Goal: Task Accomplishment & Management: Manage account settings

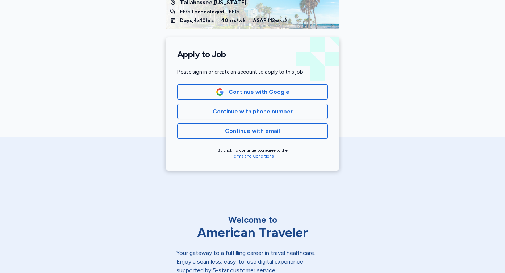
scroll to position [116, 0]
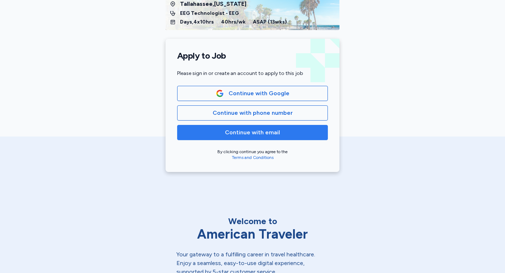
click at [250, 135] on span "Continue with email" at bounding box center [252, 132] width 55 height 9
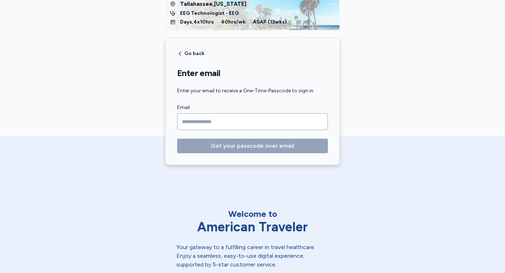
click at [224, 125] on input "Email" at bounding box center [252, 121] width 151 height 17
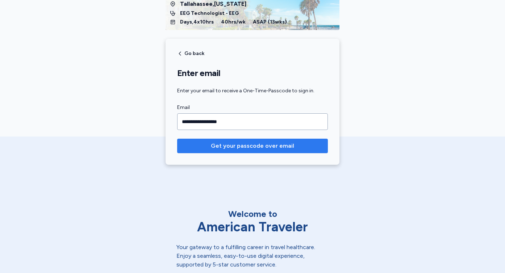
type input "**********"
click at [233, 151] on button "Get your passcode over email" at bounding box center [252, 146] width 151 height 14
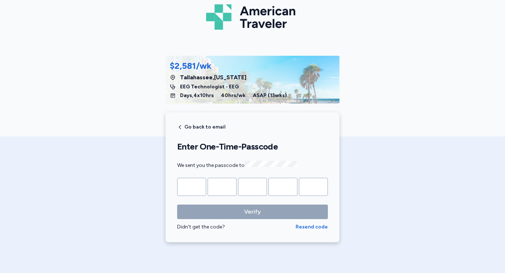
scroll to position [35, 0]
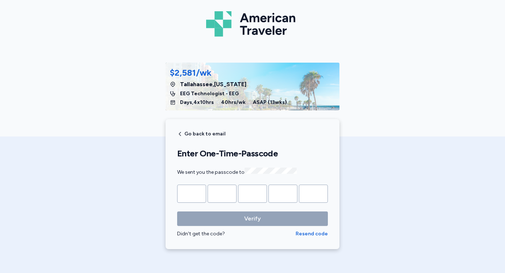
type input "*"
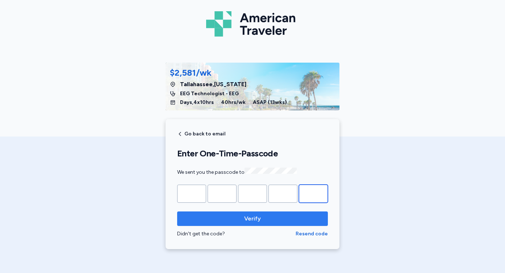
type input "*"
click at [248, 217] on span "Verify" at bounding box center [252, 218] width 17 height 9
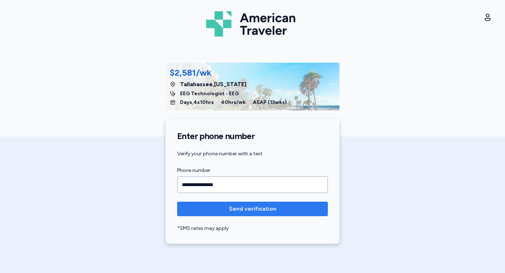
type input "**********"
click at [255, 209] on span "Send verification" at bounding box center [252, 209] width 47 height 9
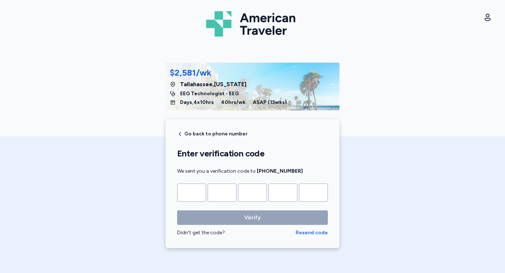
type input "*"
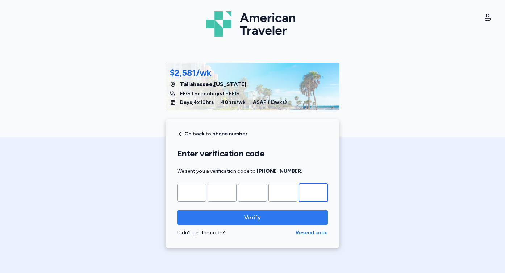
type input "*"
click at [253, 219] on span "Verify" at bounding box center [252, 217] width 17 height 9
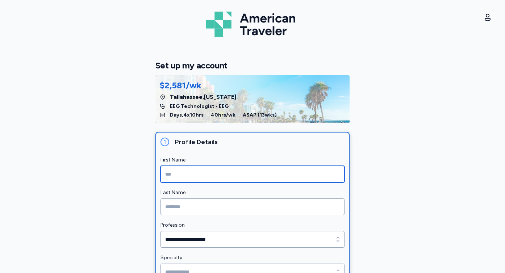
click at [197, 176] on input "First Name" at bounding box center [252, 174] width 184 height 17
type input "********"
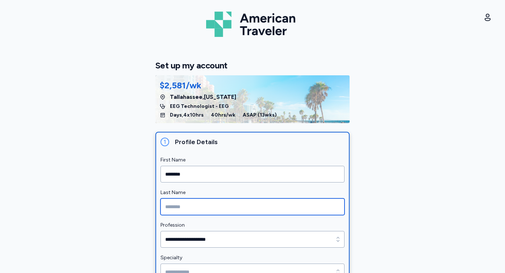
click at [193, 206] on input "Last Name" at bounding box center [252, 206] width 184 height 17
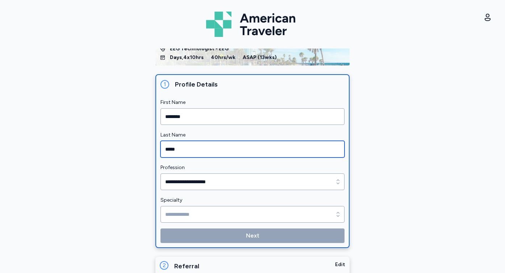
scroll to position [58, 0]
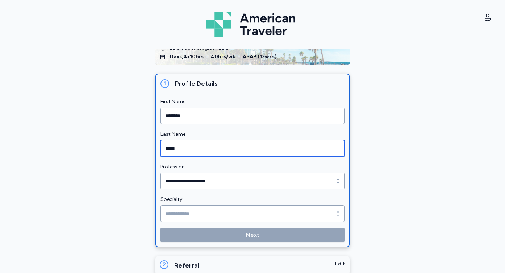
type input "*****"
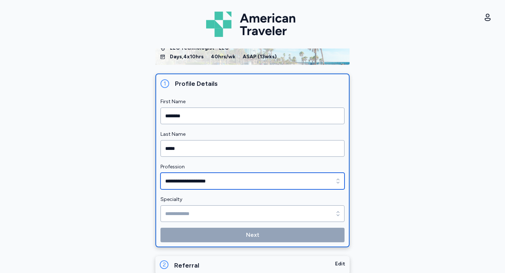
type input "**********"
click at [235, 182] on input "**********" at bounding box center [252, 181] width 184 height 17
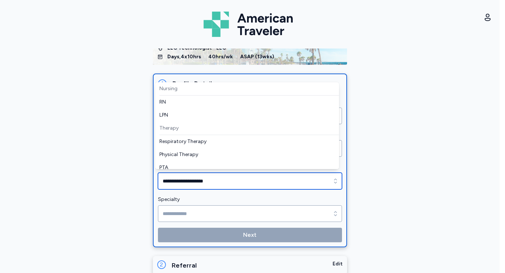
scroll to position [84, 0]
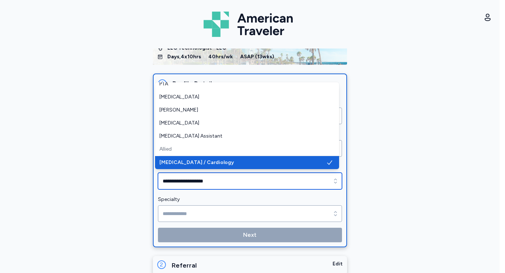
click at [235, 182] on input "**********" at bounding box center [250, 181] width 184 height 17
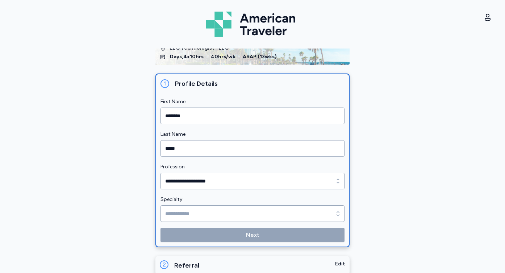
click at [238, 210] on form "**********" at bounding box center [252, 169] width 184 height 145
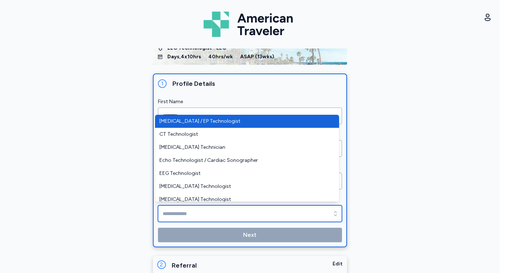
click at [238, 212] on input "Specialty" at bounding box center [250, 213] width 184 height 17
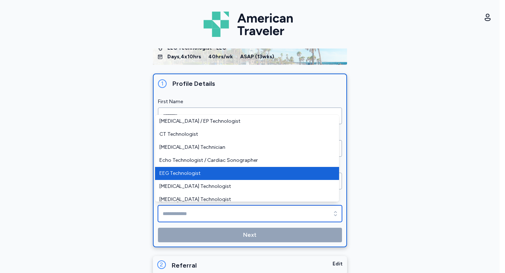
type input "**********"
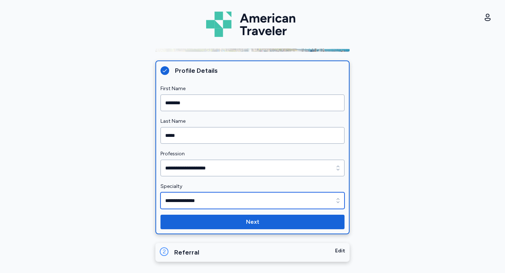
scroll to position [72, 0]
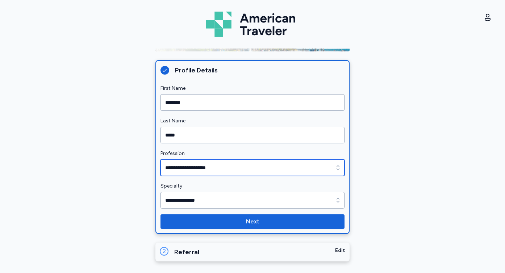
type input "**********"
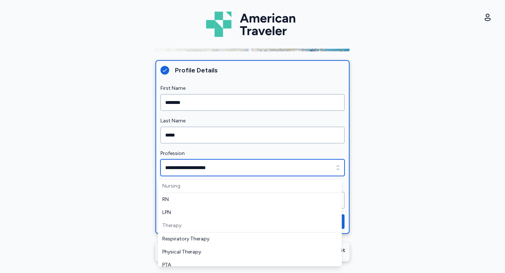
scroll to position [84, 0]
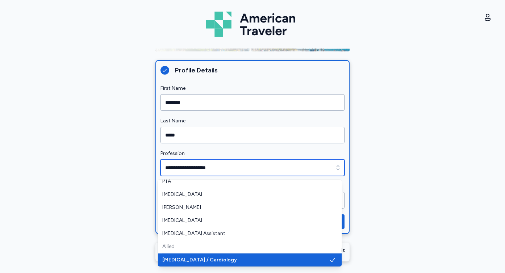
click at [334, 169] on icon "button" at bounding box center [337, 167] width 7 height 7
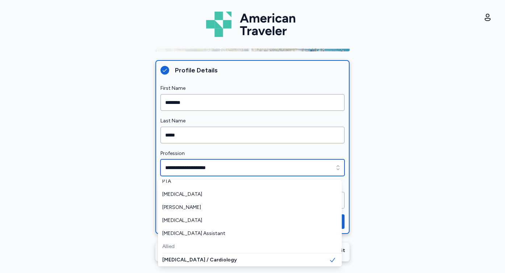
click at [173, 249] on div "Allied" at bounding box center [252, 246] width 180 height 13
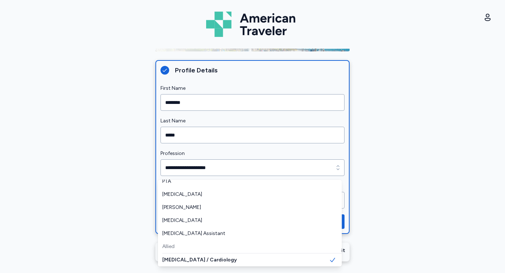
click at [386, 167] on div "**********" at bounding box center [252, 161] width 505 height 225
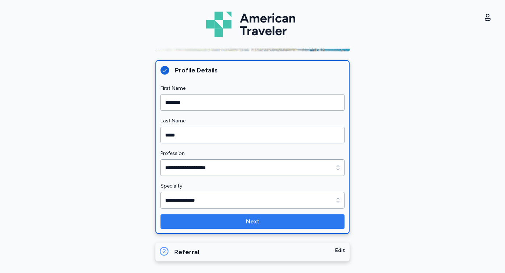
click at [263, 220] on span "Next" at bounding box center [252, 221] width 172 height 9
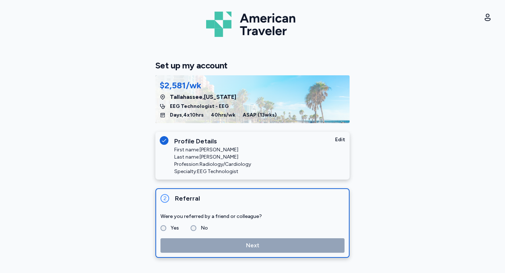
scroll to position [0, 0]
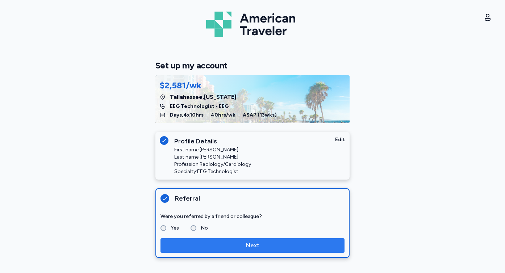
click at [232, 243] on span "Next" at bounding box center [252, 245] width 172 height 9
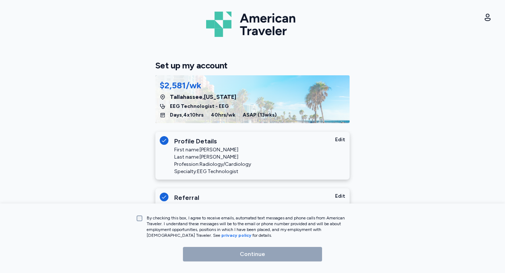
click at [172, 224] on p "By checking this box, I agree to receive emails, automated text messages and ph…" at bounding box center [252, 226] width 210 height 23
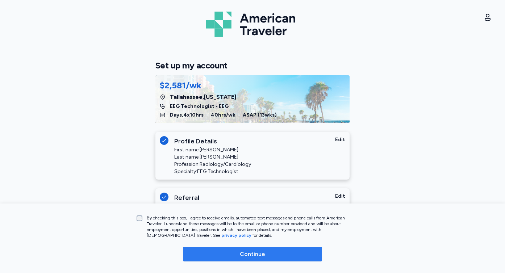
click at [217, 250] on button "Continue" at bounding box center [252, 254] width 139 height 14
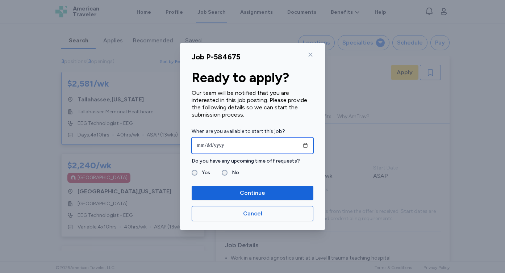
click at [247, 147] on input "date" at bounding box center [253, 145] width 122 height 17
click at [305, 146] on input "date" at bounding box center [253, 145] width 122 height 17
type input "**********"
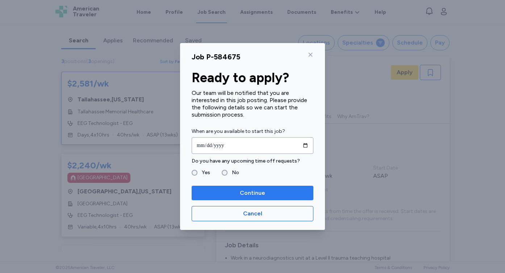
click at [244, 192] on span "Continue" at bounding box center [252, 193] width 25 height 9
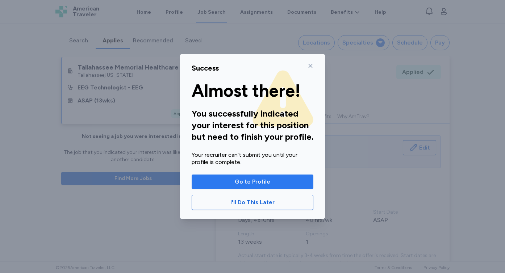
click at [254, 182] on span "Go to Profile" at bounding box center [252, 181] width 35 height 9
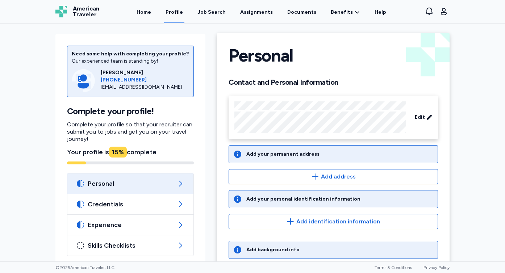
scroll to position [6, 0]
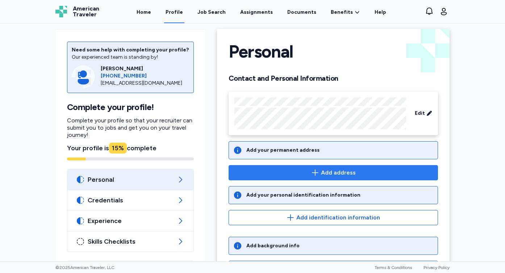
click at [332, 172] on span "Add address" at bounding box center [338, 172] width 35 height 9
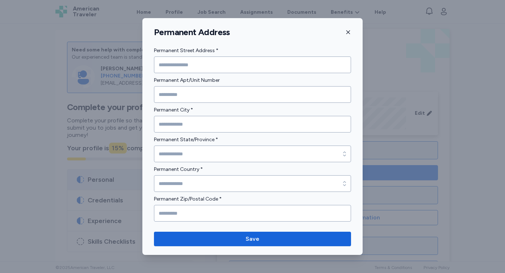
click at [332, 172] on label "Permanent Country *" at bounding box center [252, 169] width 197 height 9
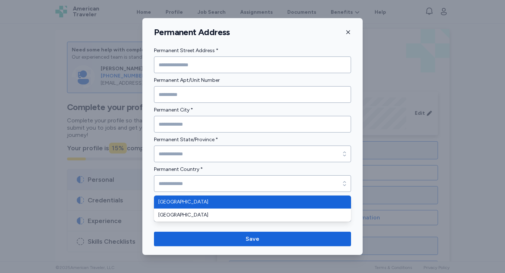
click at [226, 63] on form "Permanent Street Address * Permanent Apt/Unit Number Permanent City * Permanent…" at bounding box center [252, 133] width 197 height 175
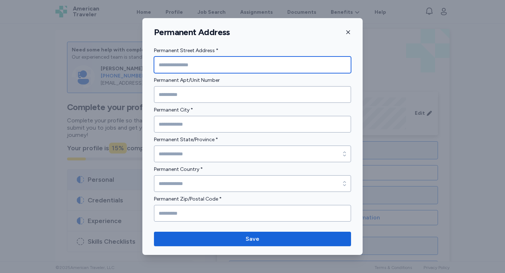
click at [215, 65] on input "Permanent Street Address *" at bounding box center [252, 65] width 197 height 17
type input "**********"
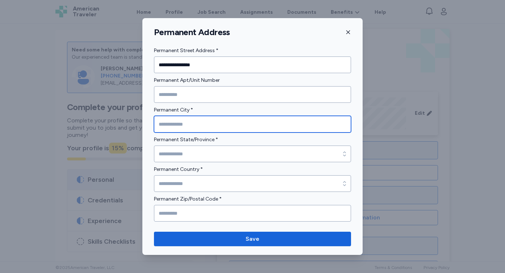
click at [207, 120] on input "Permanent City *" at bounding box center [252, 124] width 197 height 17
type input "*******"
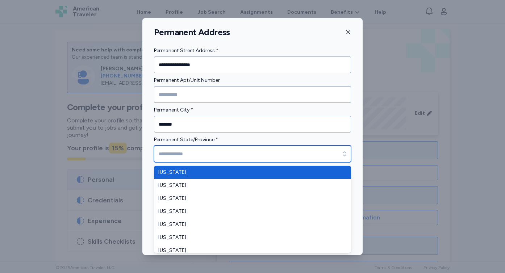
click at [222, 151] on input "Permanent State/Province *" at bounding box center [252, 154] width 197 height 17
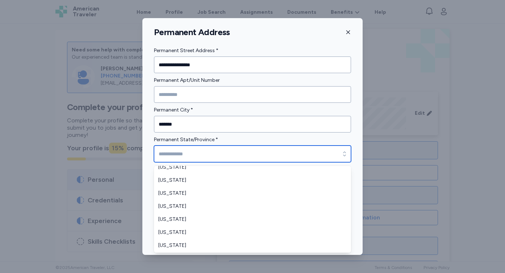
scroll to position [71, 0]
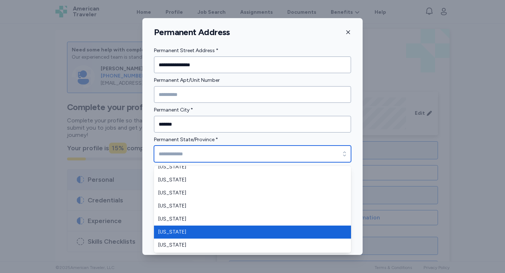
type input "*******"
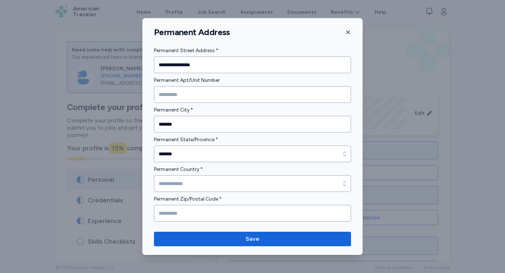
click at [202, 233] on button "Save" at bounding box center [252, 239] width 197 height 14
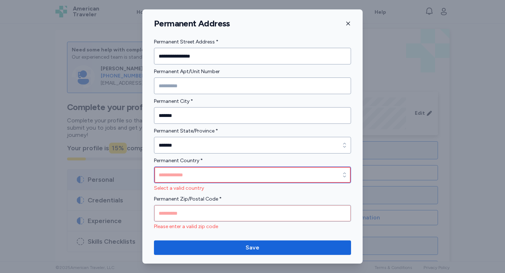
click at [211, 176] on input "Permanent Country *" at bounding box center [252, 175] width 197 height 17
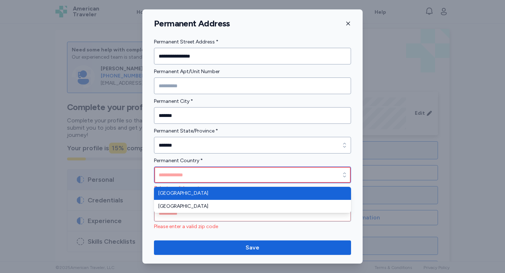
type input "**********"
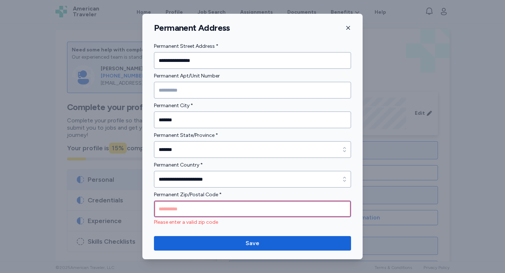
click at [207, 209] on input "Permanent Zip/Postal Code *" at bounding box center [252, 209] width 197 height 17
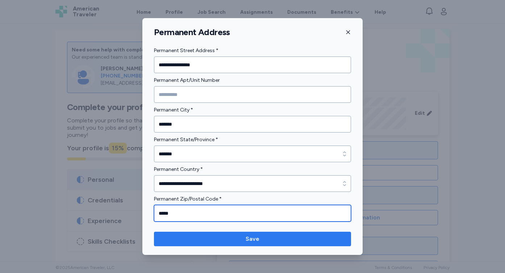
type input "*****"
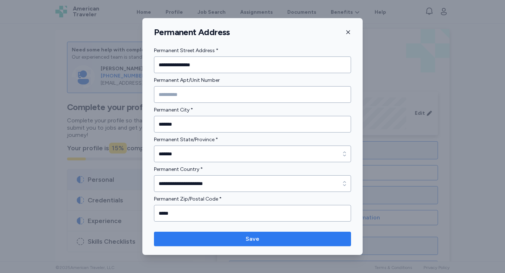
click at [264, 242] on span "Save" at bounding box center [252, 239] width 185 height 9
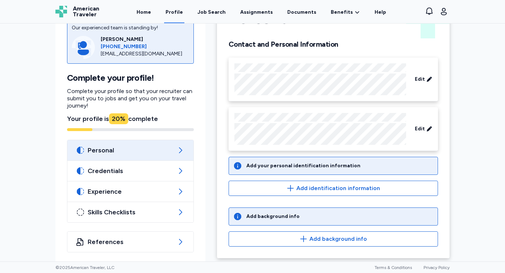
scroll to position [43, 0]
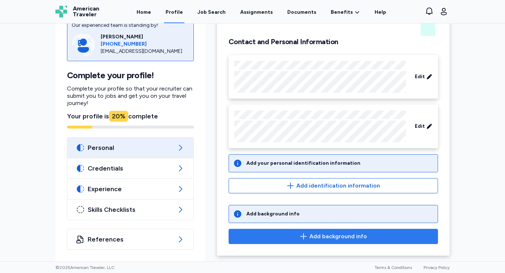
click at [311, 237] on span "Add background info" at bounding box center [338, 236] width 58 height 9
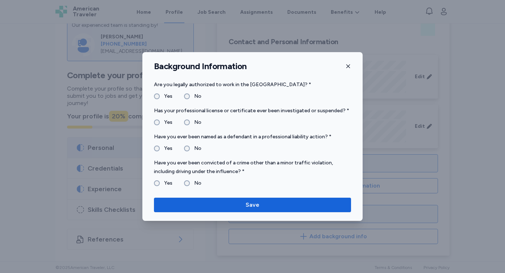
click at [190, 120] on label "No" at bounding box center [196, 122] width 12 height 9
click at [190, 148] on label "No" at bounding box center [196, 148] width 12 height 9
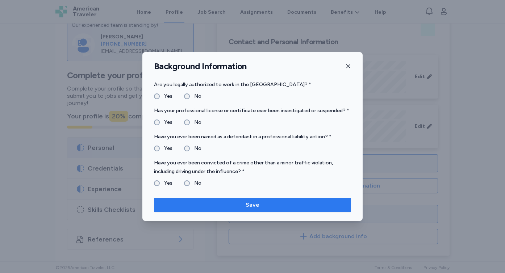
click at [234, 205] on span "Save" at bounding box center [252, 205] width 185 height 9
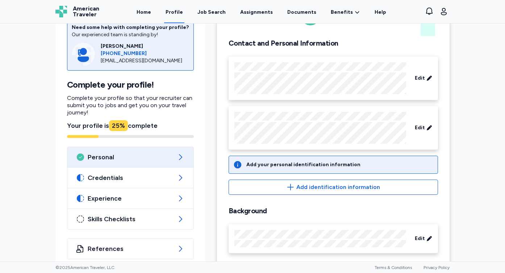
scroll to position [52, 0]
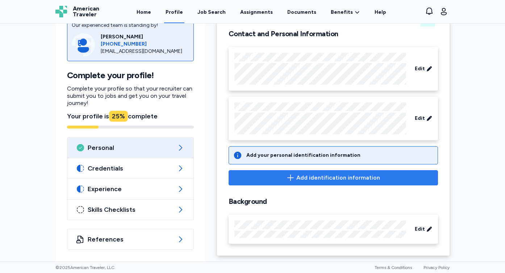
click at [306, 176] on span "Add identification information" at bounding box center [338, 178] width 84 height 9
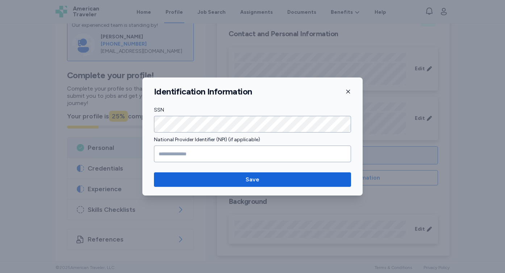
click at [349, 91] on icon "button" at bounding box center [348, 92] width 6 height 6
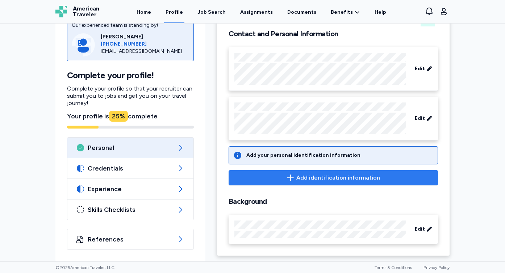
click at [294, 176] on icon "button" at bounding box center [290, 178] width 9 height 9
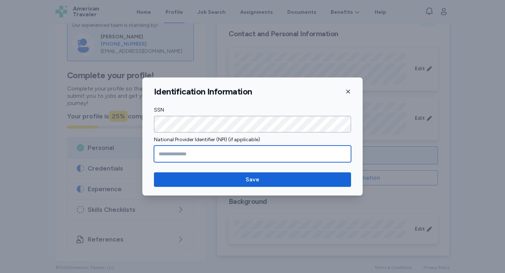
click at [172, 154] on input "National Provider Identifier (NPI) (if applicable)" at bounding box center [252, 154] width 197 height 17
click at [191, 154] on input "National Provider Identifier (NPI) (if applicable)" at bounding box center [252, 154] width 197 height 17
paste input "**********"
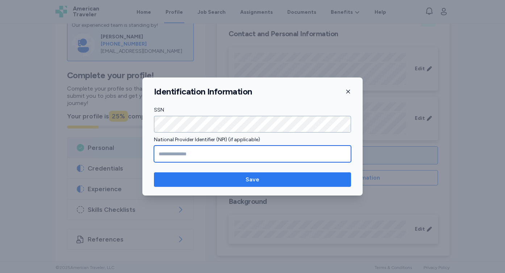
type input "**********"
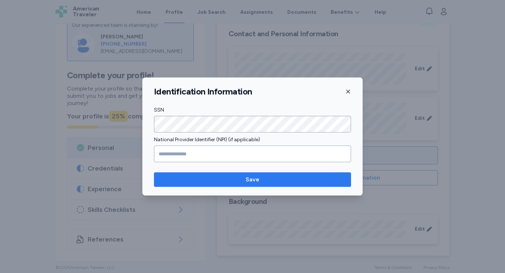
click at [247, 181] on span "Save" at bounding box center [253, 179] width 14 height 9
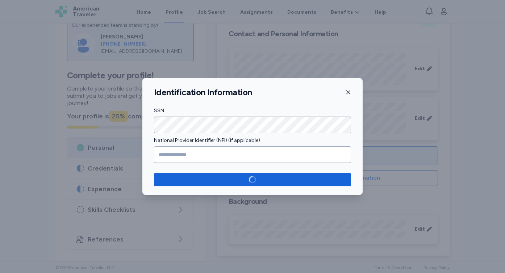
scroll to position [42, 0]
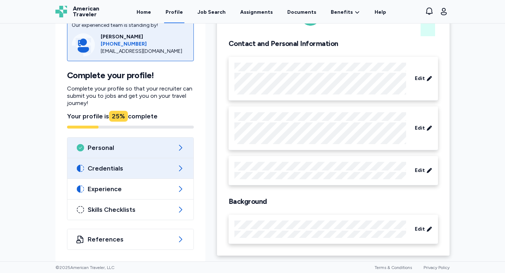
click at [151, 166] on span "Credentials" at bounding box center [130, 168] width 85 height 9
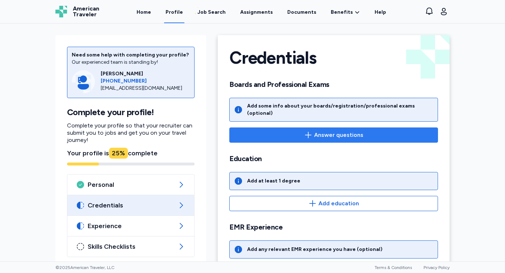
click at [311, 131] on icon "button" at bounding box center [308, 135] width 9 height 9
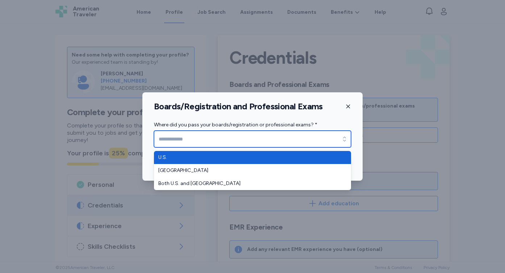
click at [343, 136] on icon "button" at bounding box center [344, 138] width 7 height 7
type input "****"
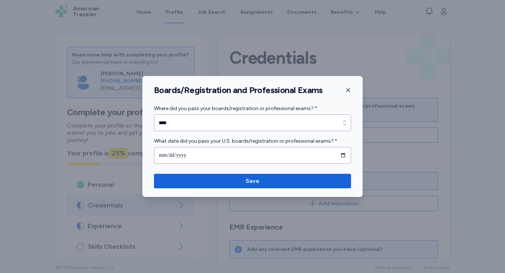
click at [347, 91] on icon "button" at bounding box center [348, 90] width 6 height 6
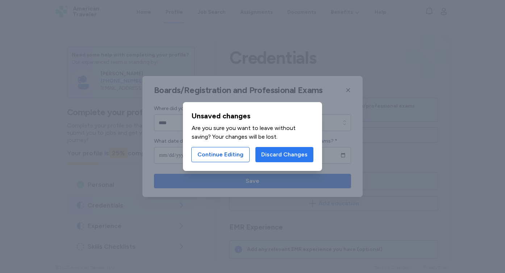
click at [274, 157] on span "Discard Changes" at bounding box center [284, 154] width 46 height 9
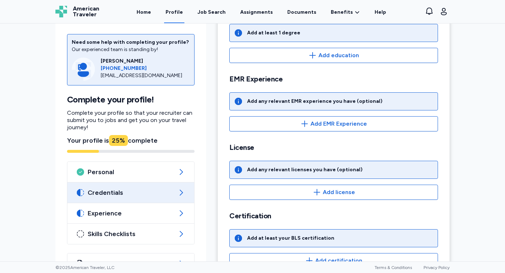
scroll to position [167, 0]
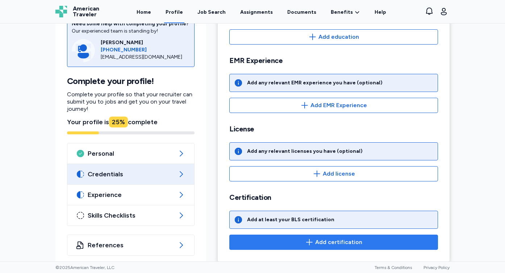
click at [312, 238] on icon "button" at bounding box center [309, 242] width 9 height 9
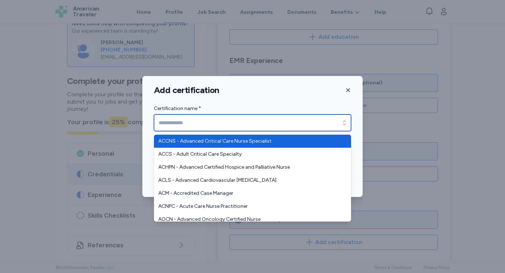
click at [254, 122] on input "Certification name *" at bounding box center [252, 122] width 197 height 17
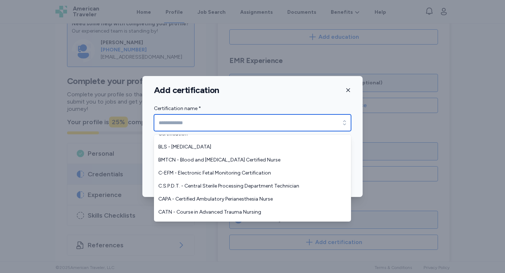
scroll to position [418, 0]
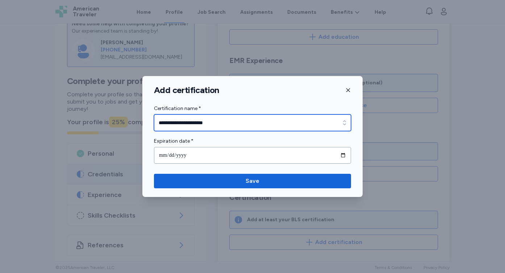
type input "**********"
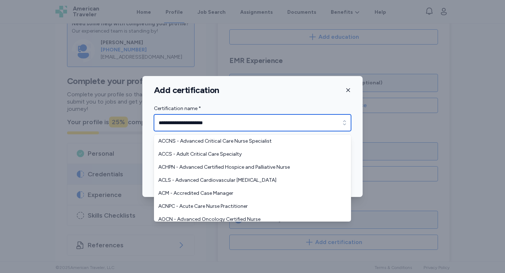
scroll to position [352, 0]
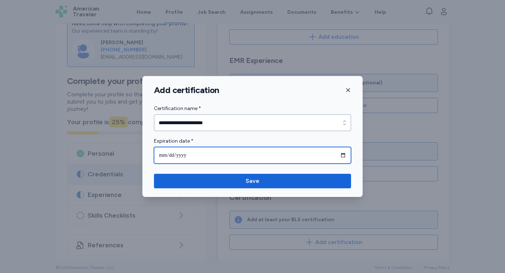
click at [197, 153] on input "date" at bounding box center [252, 155] width 197 height 17
type input "**********"
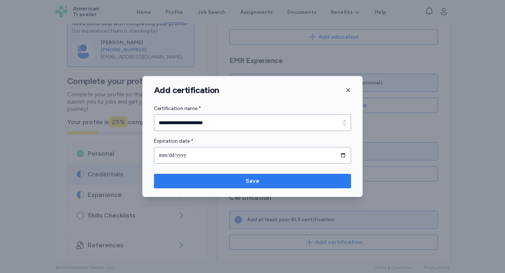
click at [234, 185] on span "Save" at bounding box center [252, 181] width 185 height 9
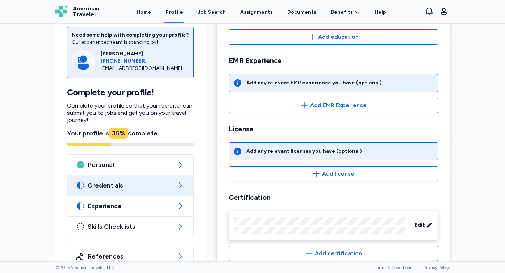
scroll to position [178, 0]
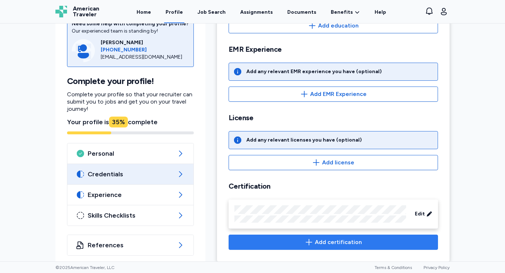
click at [308, 238] on icon "button" at bounding box center [309, 242] width 9 height 9
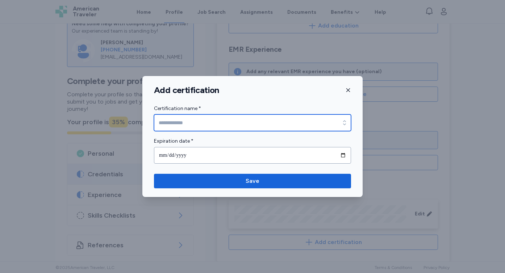
click at [288, 126] on input "Certification name *" at bounding box center [252, 122] width 197 height 17
click at [316, 124] on input "**********" at bounding box center [252, 122] width 197 height 17
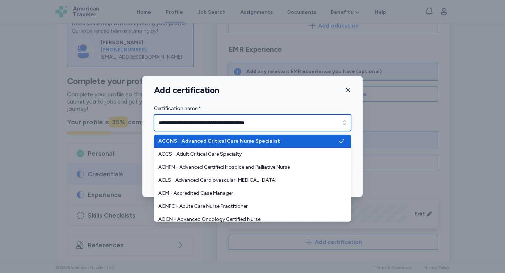
click at [341, 124] on icon "button" at bounding box center [344, 122] width 7 height 7
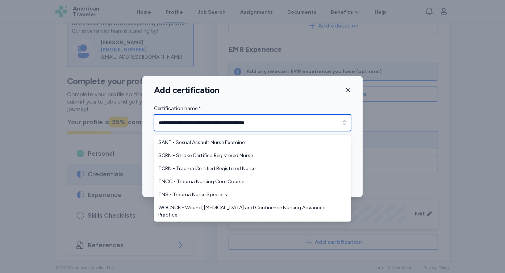
scroll to position [1701, 0]
type input "**********"
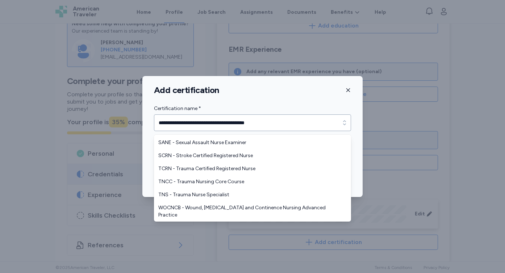
click at [348, 91] on div "**********" at bounding box center [252, 136] width 220 height 121
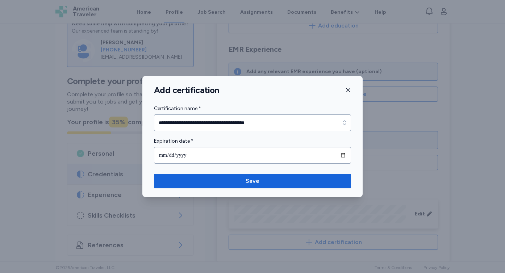
click at [348, 90] on icon "button" at bounding box center [348, 90] width 4 height 4
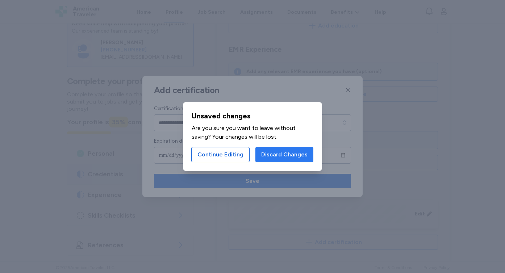
click at [269, 155] on span "Discard Changes" at bounding box center [284, 154] width 46 height 9
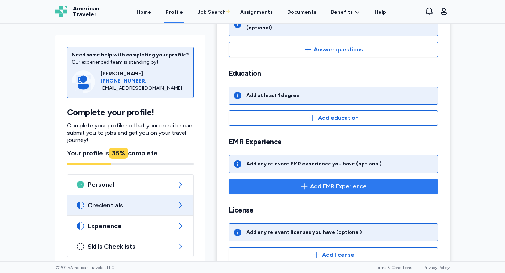
scroll to position [77, 0]
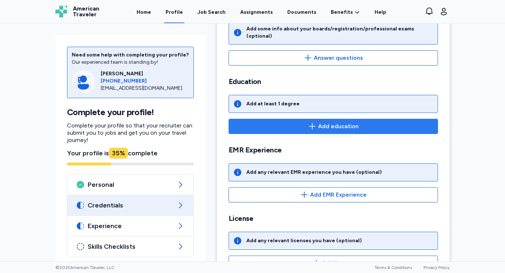
click at [311, 123] on icon "button" at bounding box center [312, 126] width 7 height 6
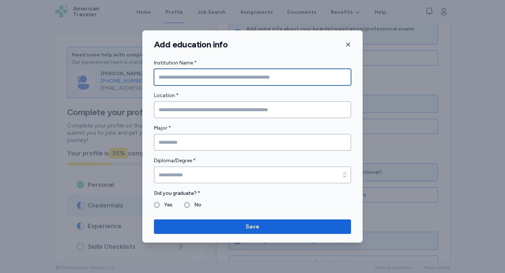
click at [313, 75] on input "Institution Name *" at bounding box center [252, 77] width 197 height 17
type input "**********"
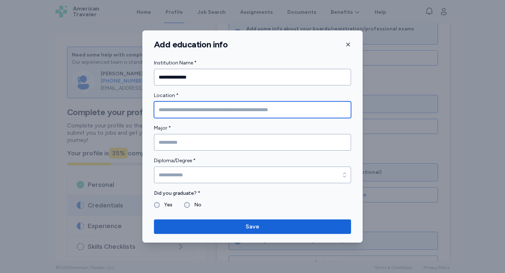
click at [306, 113] on input "Location *" at bounding box center [252, 109] width 197 height 17
type input "**********"
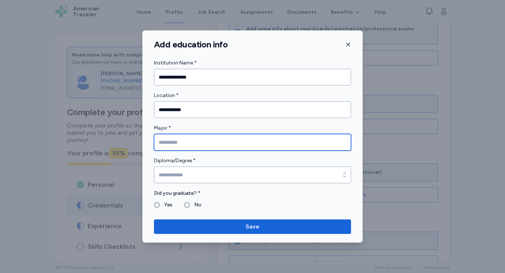
click at [294, 146] on input "Major *" at bounding box center [252, 142] width 197 height 17
type input "**********"
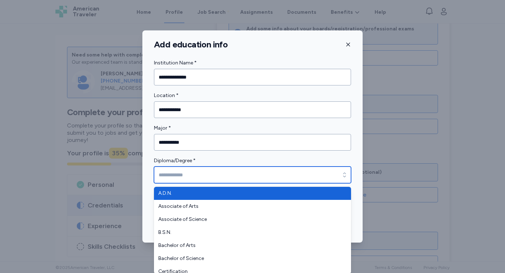
click at [336, 175] on input "Diploma/Degree *" at bounding box center [252, 175] width 197 height 17
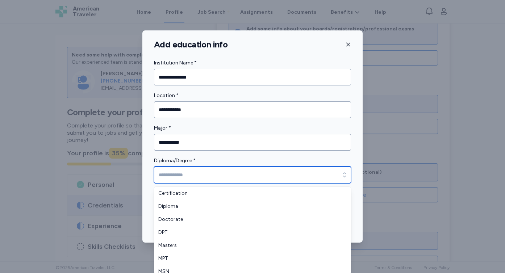
scroll to position [80, 0]
type input "*********"
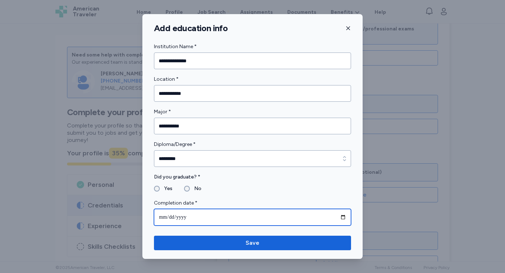
click at [189, 216] on input "date" at bounding box center [252, 217] width 197 height 17
click at [162, 218] on input "date" at bounding box center [252, 217] width 197 height 17
type input "**********"
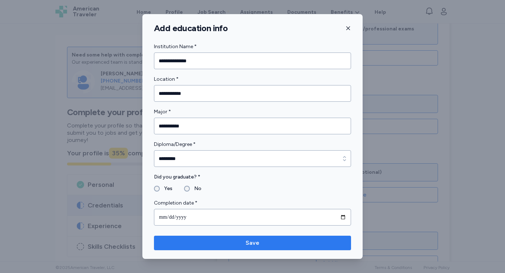
click at [249, 245] on span "Save" at bounding box center [253, 243] width 14 height 9
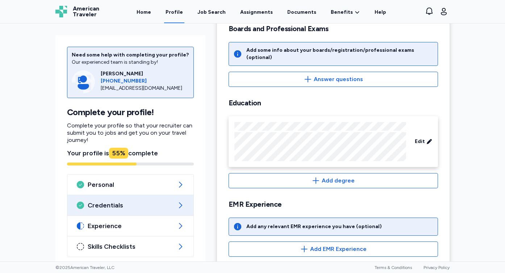
scroll to position [0, 0]
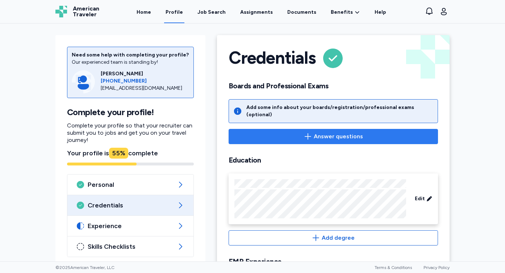
click at [337, 132] on span "Answer questions" at bounding box center [338, 136] width 49 height 9
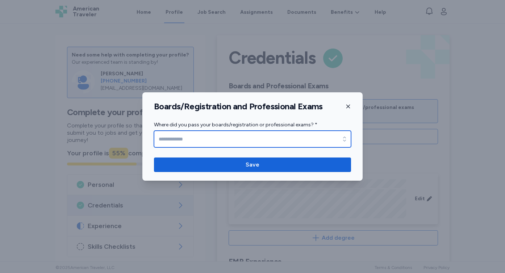
click at [341, 137] on icon "button" at bounding box center [344, 138] width 7 height 7
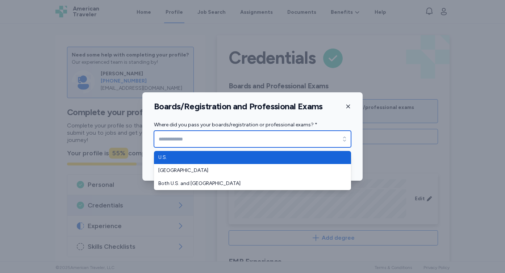
type input "****"
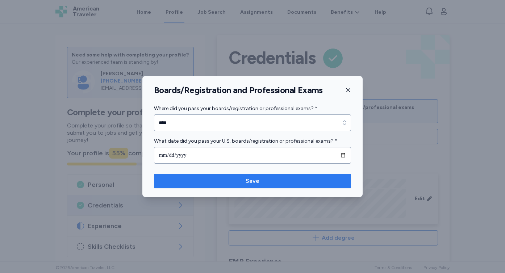
click at [259, 180] on span "Save" at bounding box center [253, 181] width 14 height 9
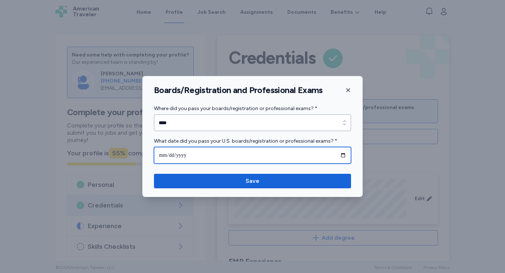
type input "**********"
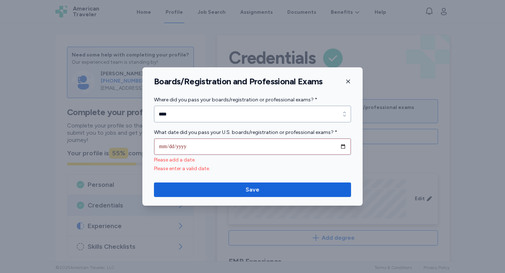
click at [348, 83] on icon "button" at bounding box center [348, 82] width 6 height 6
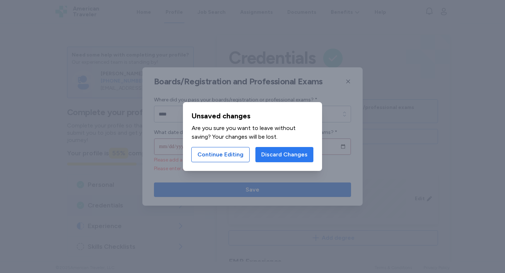
click at [287, 158] on span "Discard Changes" at bounding box center [284, 154] width 46 height 9
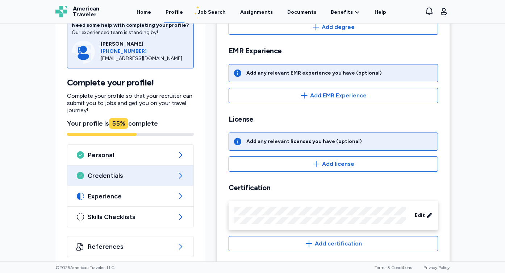
scroll to position [212, 0]
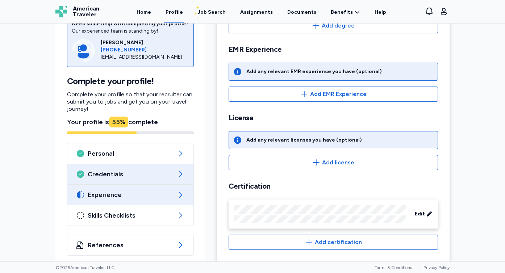
click at [137, 185] on div "Experience" at bounding box center [130, 195] width 126 height 20
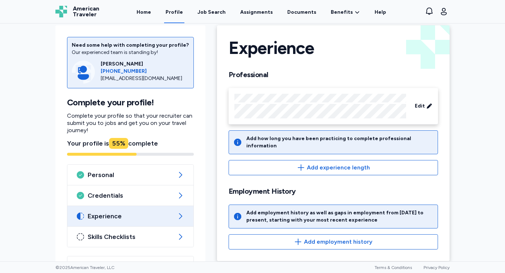
scroll to position [9, 0]
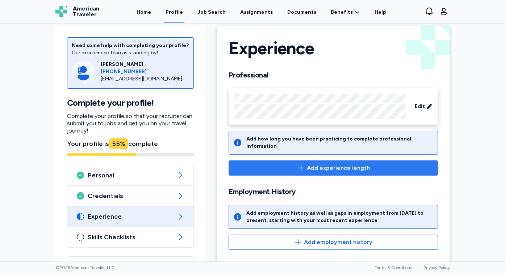
click at [304, 164] on icon "button" at bounding box center [301, 168] width 9 height 9
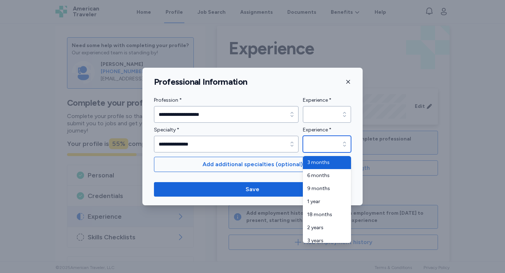
click at [346, 148] on div "button" at bounding box center [344, 144] width 13 height 17
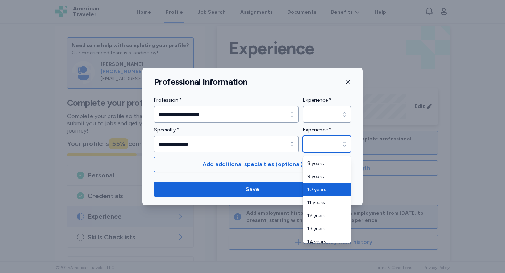
type input "********"
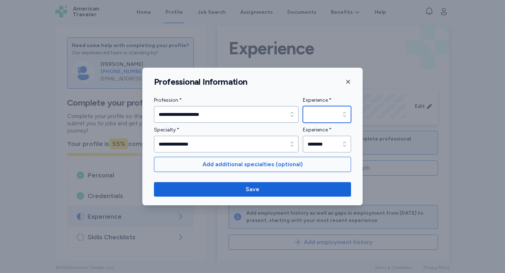
click at [344, 113] on icon "button" at bounding box center [344, 114] width 7 height 7
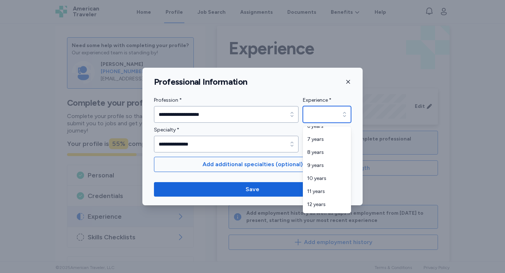
scroll to position [136, 0]
type input "********"
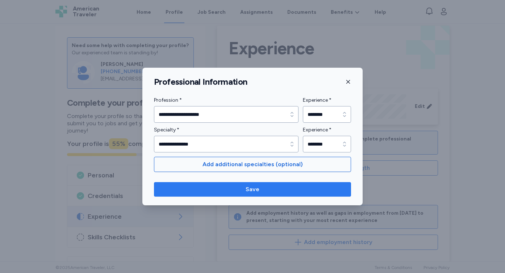
click at [278, 187] on span "Save" at bounding box center [252, 189] width 185 height 9
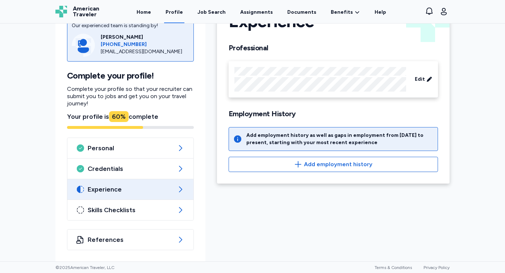
scroll to position [37, 0]
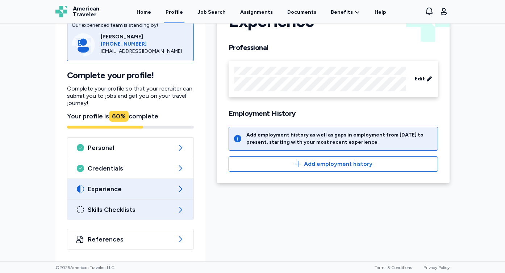
click at [180, 215] on div "Skills Checklists" at bounding box center [130, 210] width 126 height 20
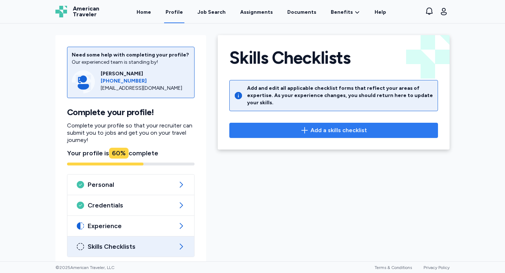
click at [321, 126] on span "Add a skills checklist" at bounding box center [338, 130] width 57 height 9
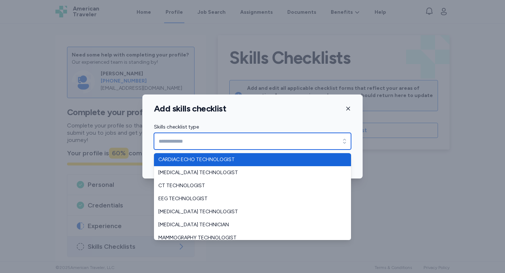
click at [343, 139] on icon "button" at bounding box center [344, 141] width 7 height 7
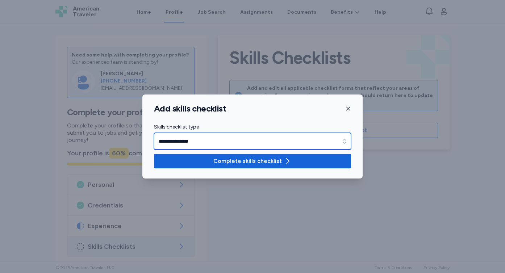
type input "**********"
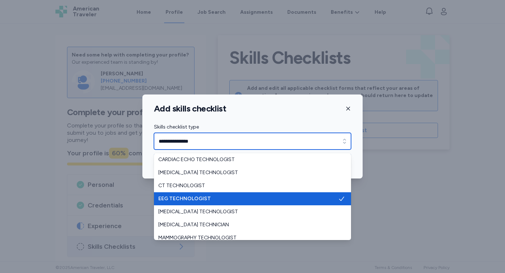
click at [344, 141] on icon "button" at bounding box center [344, 141] width 7 height 7
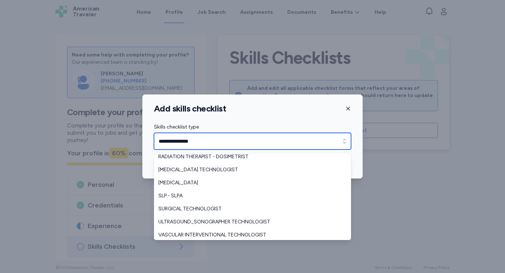
scroll to position [161, 0]
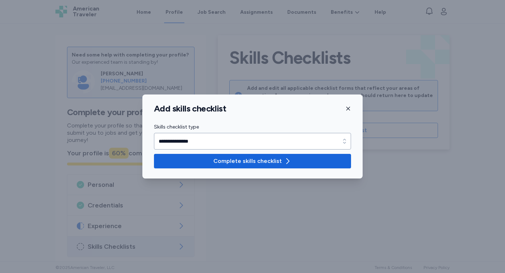
click at [375, 41] on div "**********" at bounding box center [252, 136] width 505 height 273
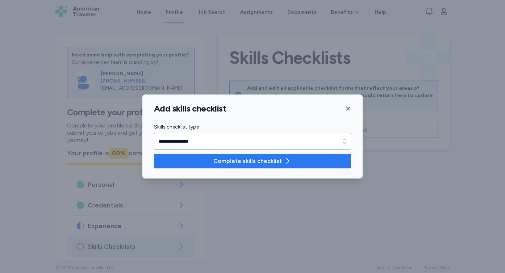
click at [271, 165] on span "Complete skills checklist" at bounding box center [247, 161] width 68 height 9
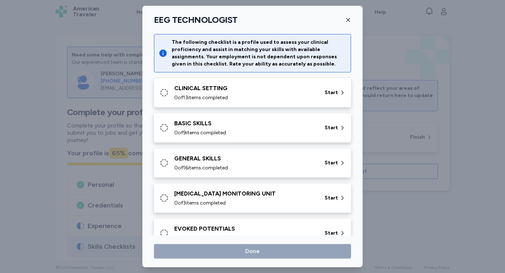
click at [326, 100] on div "CLINICAL SETTING 0 of 13 items completed Start" at bounding box center [254, 92] width 188 height 17
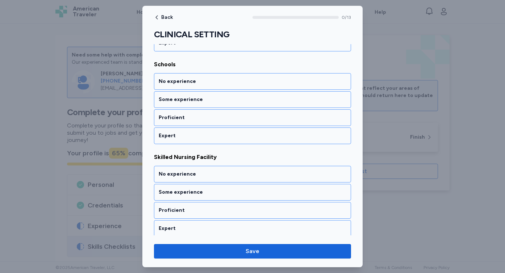
scroll to position [1113, 0]
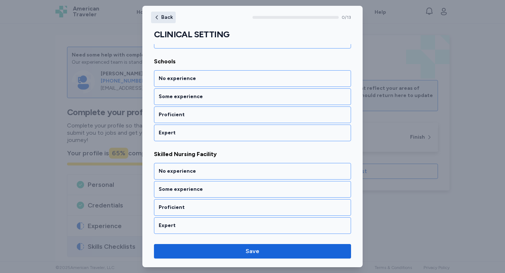
click at [159, 20] on icon "button" at bounding box center [157, 17] width 6 height 6
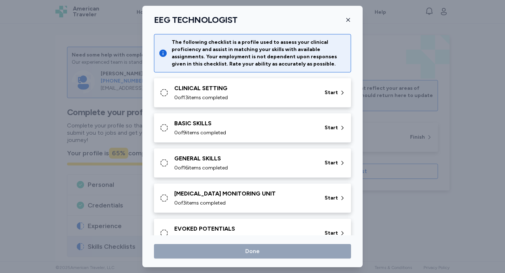
click at [349, 19] on icon "button" at bounding box center [348, 20] width 6 height 6
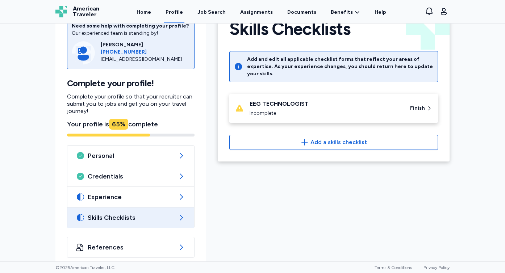
scroll to position [37, 0]
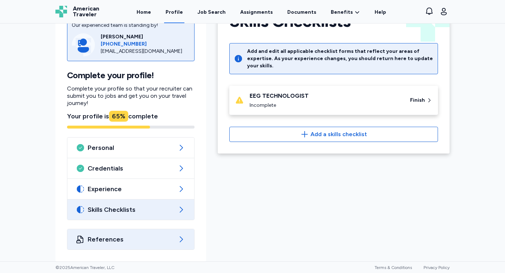
click at [137, 238] on span "References" at bounding box center [131, 239] width 86 height 9
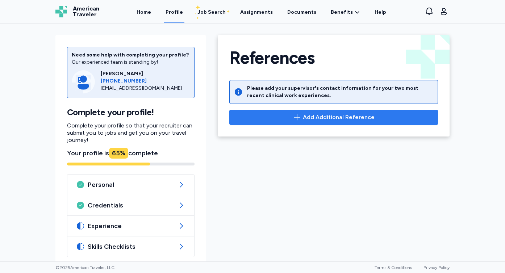
click at [313, 114] on span "Add Additional Reference" at bounding box center [339, 117] width 72 height 9
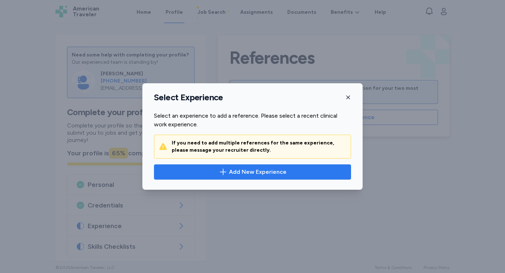
click at [260, 169] on span "Add New Experience" at bounding box center [258, 172] width 58 height 9
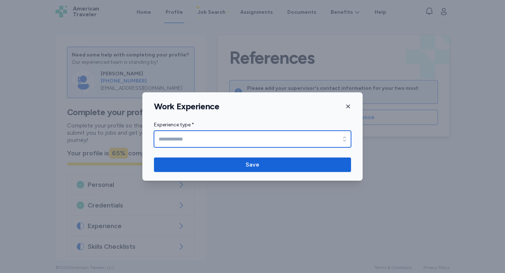
click at [339, 135] on div "button" at bounding box center [344, 139] width 13 height 17
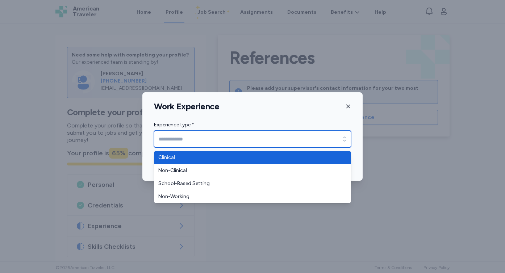
type input "********"
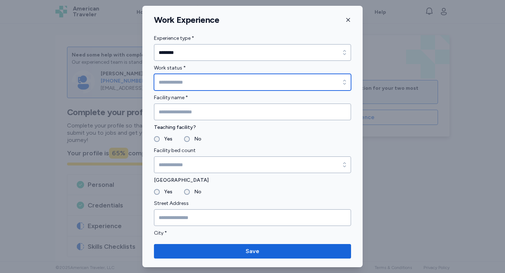
click at [338, 88] on div "button" at bounding box center [344, 82] width 13 height 17
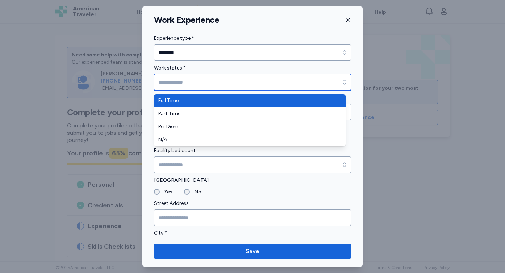
type input "*********"
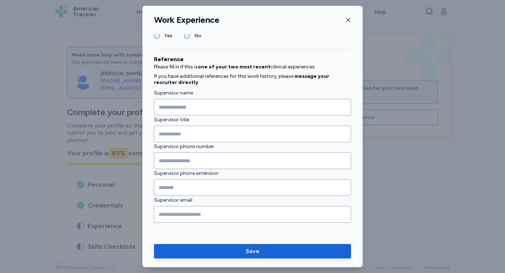
scroll to position [665, 0]
click at [348, 18] on icon "button" at bounding box center [348, 20] width 6 height 6
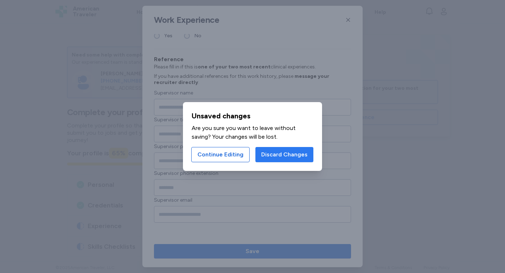
click at [289, 154] on span "Discard Changes" at bounding box center [284, 154] width 46 height 9
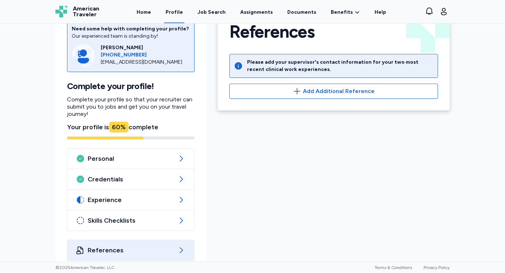
scroll to position [37, 0]
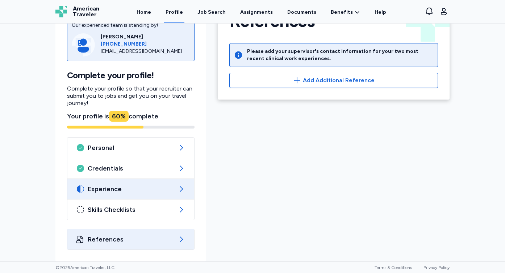
click at [174, 190] on div "Experience" at bounding box center [130, 189] width 127 height 20
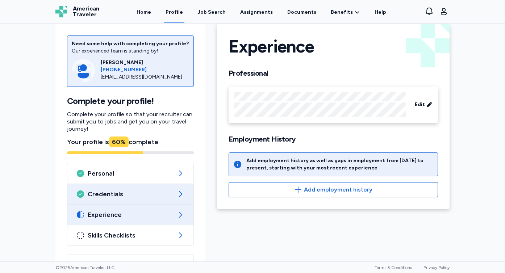
scroll to position [13, 0]
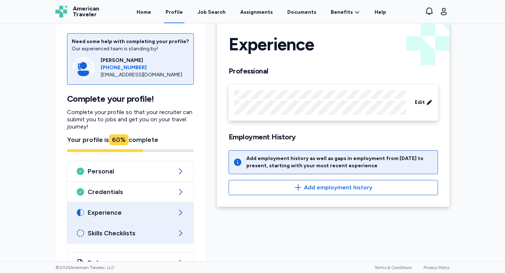
click at [176, 231] on icon at bounding box center [180, 233] width 9 height 9
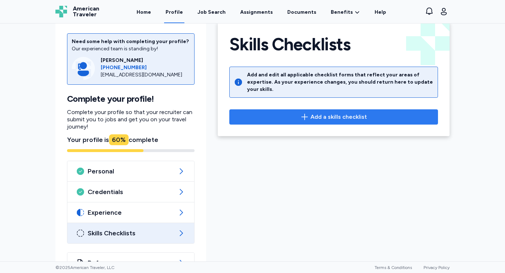
click at [323, 113] on span "Add a skills checklist" at bounding box center [338, 117] width 57 height 9
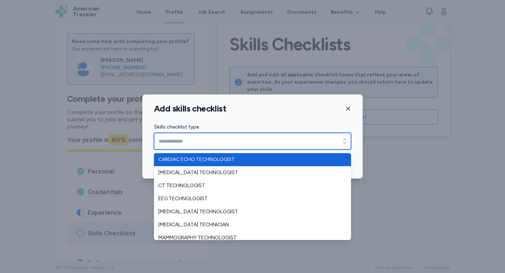
click at [344, 138] on icon "button" at bounding box center [344, 141] width 7 height 7
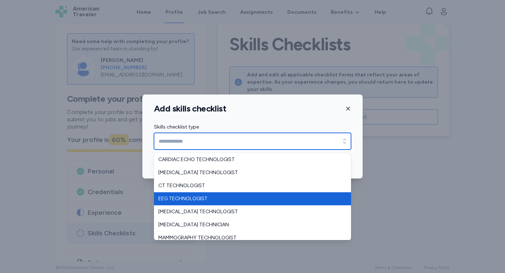
type input "**********"
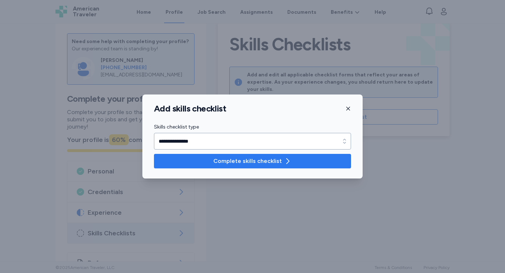
click at [278, 161] on span "Complete skills checklist" at bounding box center [247, 161] width 68 height 9
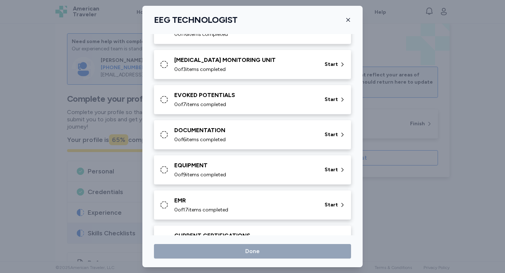
scroll to position [134, 0]
click at [325, 66] on span "Start" at bounding box center [331, 63] width 13 height 7
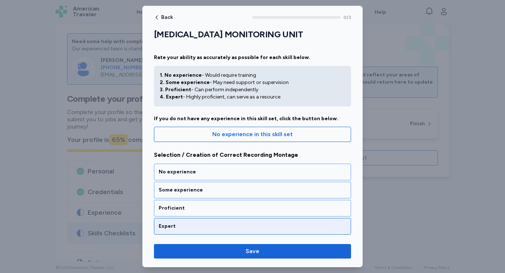
click at [235, 226] on div "Expert" at bounding box center [253, 226] width 188 height 7
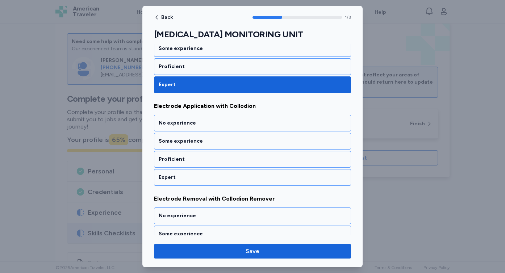
scroll to position [146, 0]
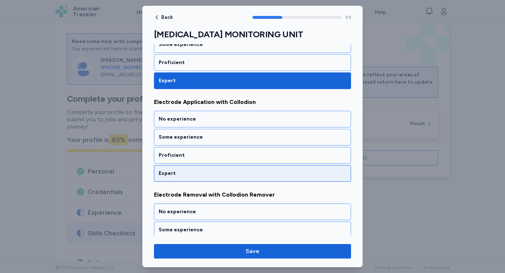
click at [222, 176] on div "Expert" at bounding box center [253, 173] width 188 height 7
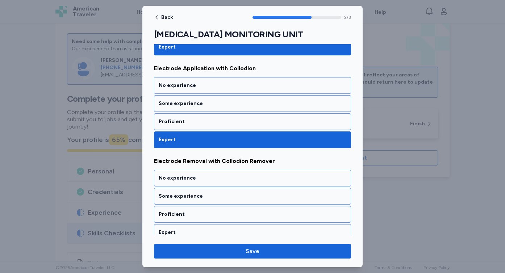
scroll to position [186, 0]
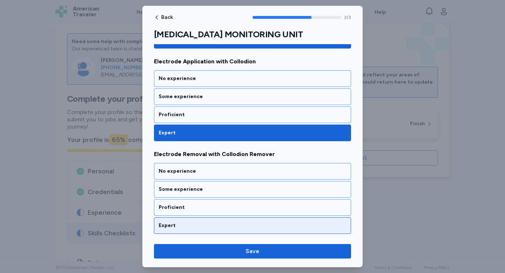
click at [222, 223] on div "Expert" at bounding box center [253, 225] width 188 height 7
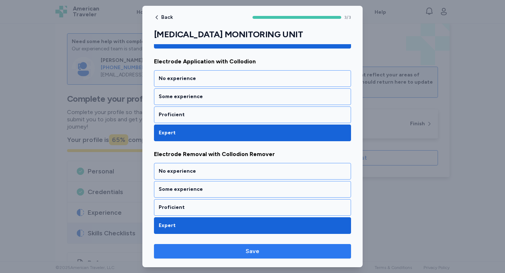
click at [254, 252] on span "Save" at bounding box center [253, 251] width 14 height 9
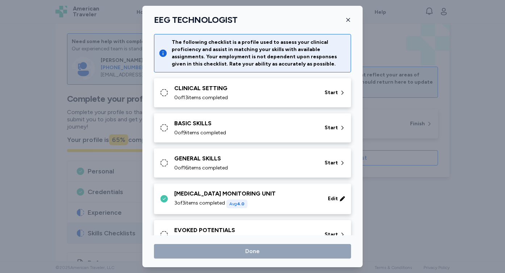
scroll to position [134, 0]
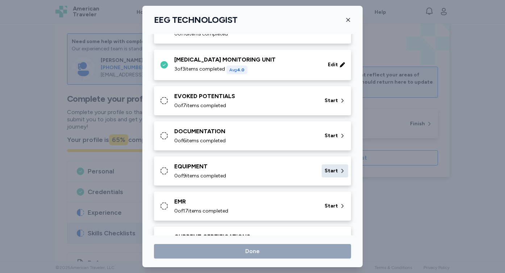
click at [330, 171] on span "Start" at bounding box center [331, 170] width 13 height 7
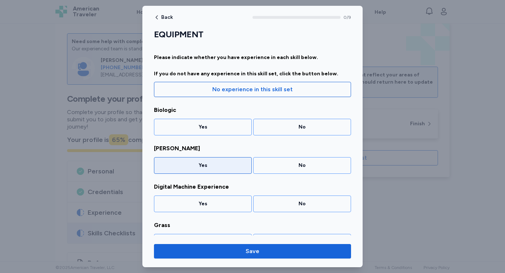
click at [212, 164] on div "Yes" at bounding box center [203, 165] width 88 height 7
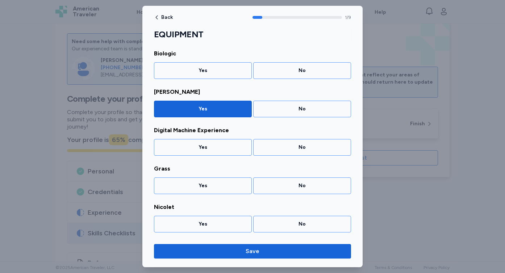
scroll to position [58, 0]
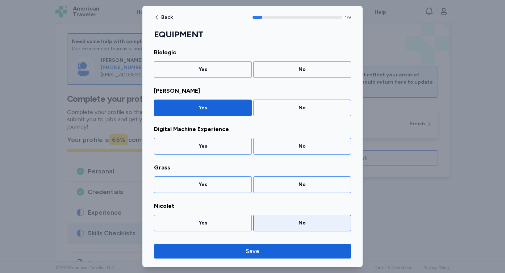
click at [283, 221] on div "No" at bounding box center [302, 223] width 88 height 7
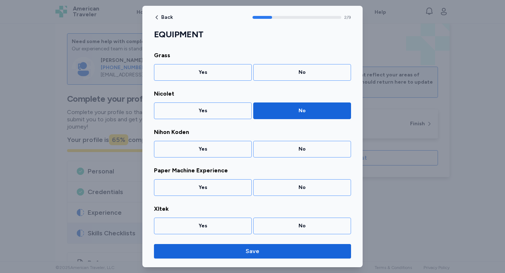
scroll to position [173, 0]
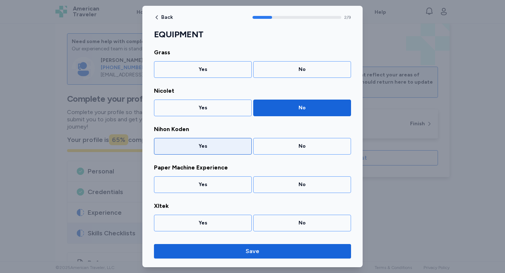
click at [214, 147] on div "Yes" at bounding box center [203, 146] width 88 height 7
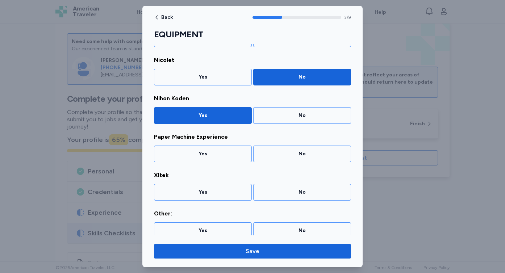
scroll to position [209, 0]
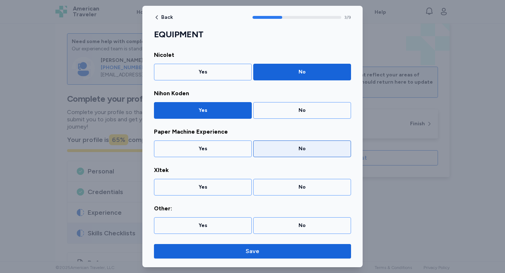
click at [272, 150] on div "No" at bounding box center [302, 148] width 88 height 7
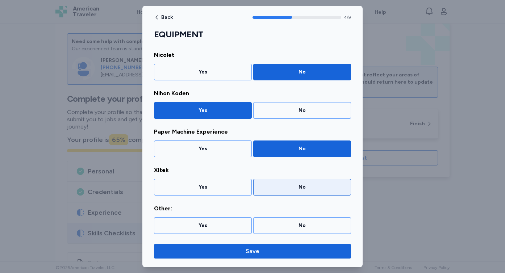
click at [286, 183] on div "No" at bounding box center [302, 187] width 98 height 17
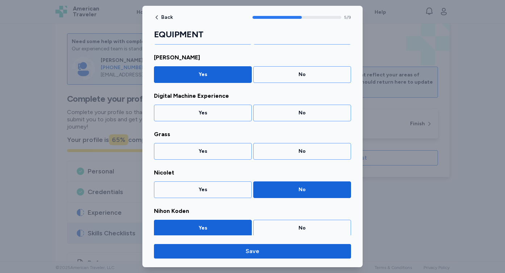
scroll to position [88, 0]
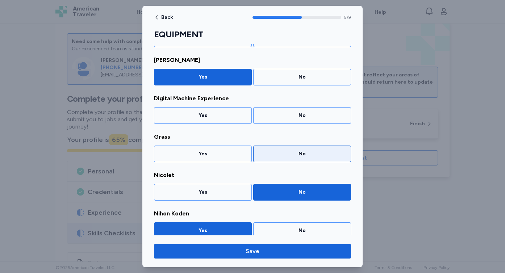
click at [289, 158] on div "No" at bounding box center [302, 154] width 98 height 17
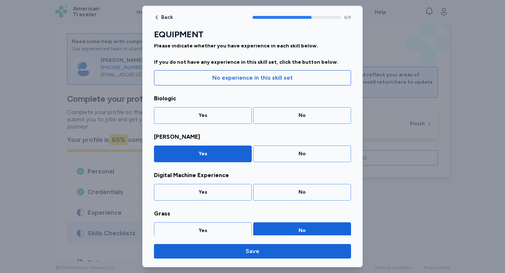
scroll to position [0, 0]
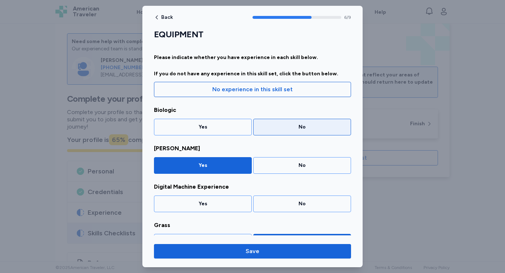
click at [298, 123] on div "No" at bounding box center [302, 127] width 98 height 17
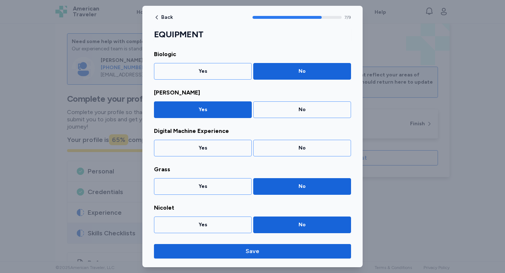
scroll to position [58, 0]
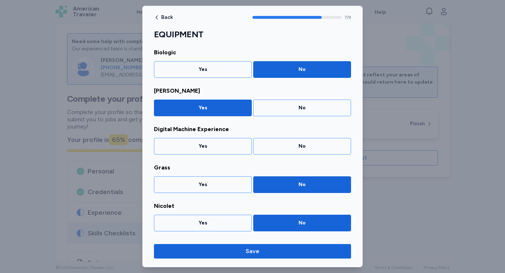
click at [260, 133] on span "Digital Machine Experience" at bounding box center [252, 129] width 197 height 9
click at [242, 145] on div "Yes" at bounding box center [203, 146] width 88 height 7
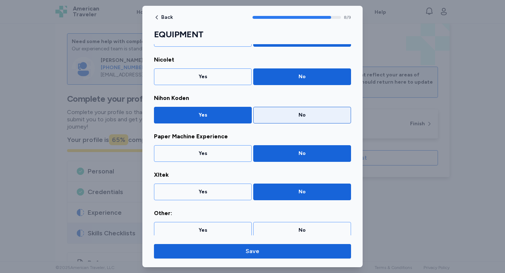
scroll to position [209, 0]
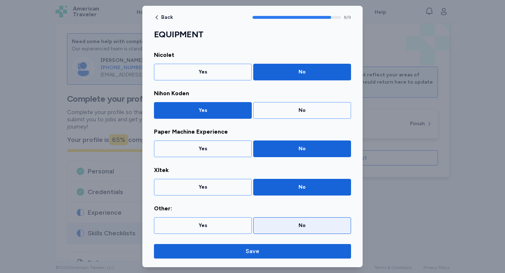
click at [263, 228] on div "No" at bounding box center [302, 225] width 88 height 7
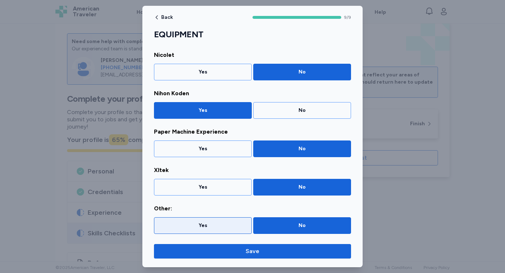
click at [241, 225] on div "Yes" at bounding box center [203, 225] width 88 height 7
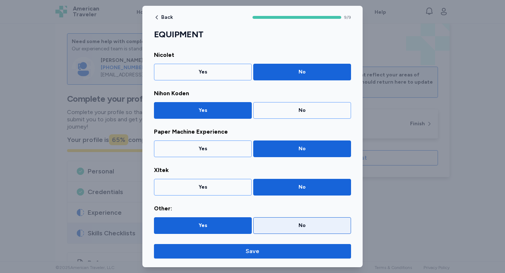
click at [268, 226] on div "No" at bounding box center [302, 225] width 88 height 7
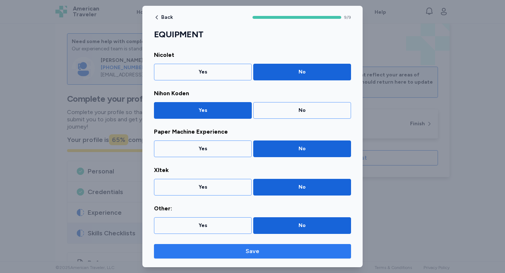
click at [249, 249] on span "Save" at bounding box center [253, 251] width 14 height 9
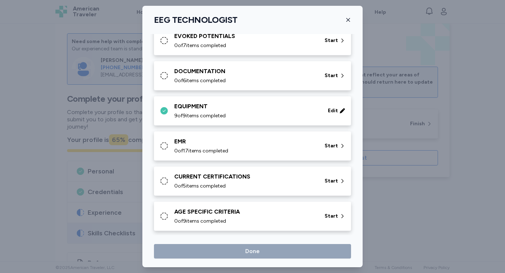
scroll to position [197, 0]
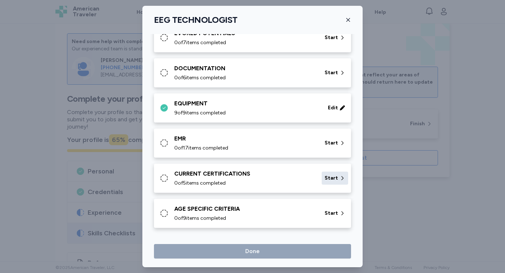
click at [324, 183] on div "Start" at bounding box center [335, 178] width 26 height 13
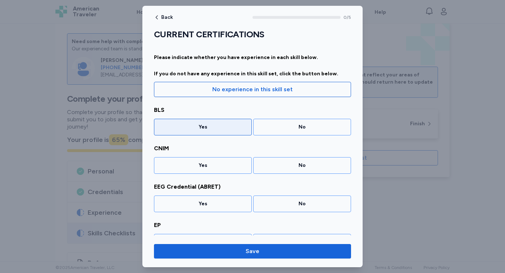
click at [214, 121] on div "Yes" at bounding box center [203, 127] width 98 height 17
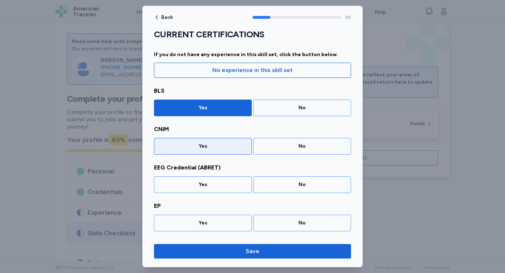
click at [210, 143] on div "Yes" at bounding box center [203, 146] width 88 height 7
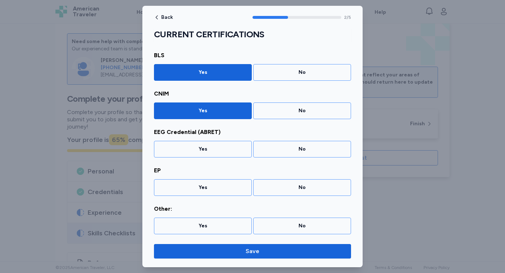
scroll to position [55, 0]
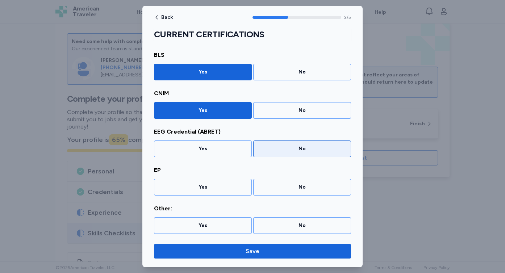
click at [261, 152] on div "No" at bounding box center [302, 149] width 98 height 17
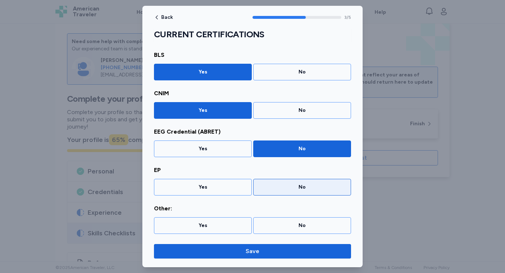
click at [278, 189] on div "No" at bounding box center [302, 187] width 88 height 7
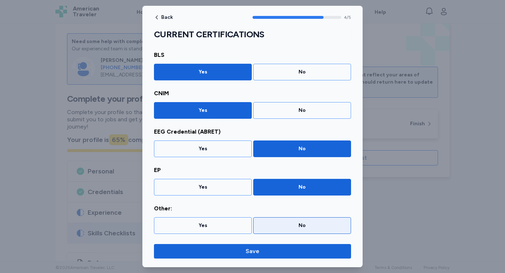
click at [296, 225] on div "No" at bounding box center [302, 225] width 88 height 7
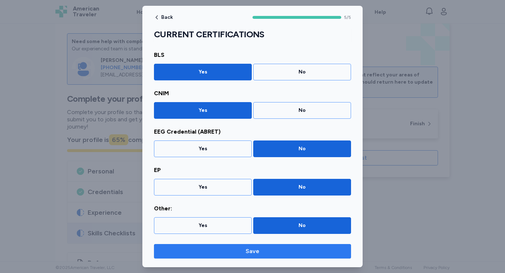
click at [266, 248] on span "Save" at bounding box center [252, 251] width 185 height 9
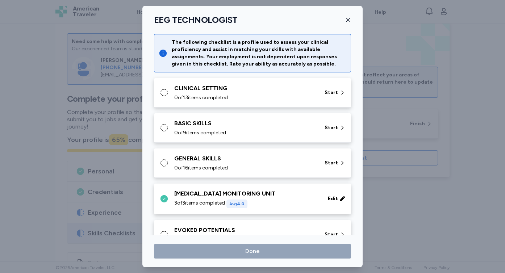
scroll to position [197, 0]
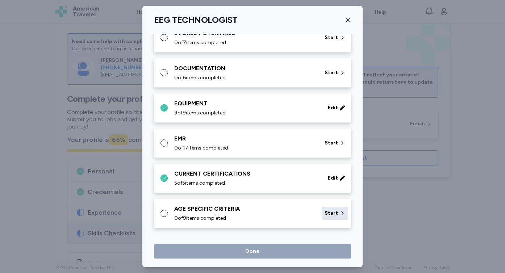
click at [325, 216] on span "Start" at bounding box center [331, 213] width 13 height 7
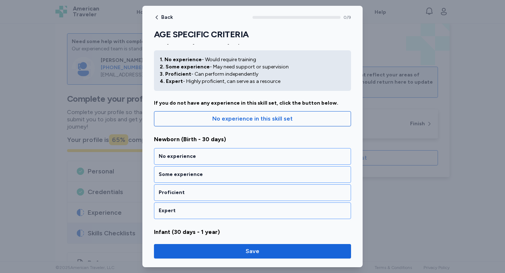
scroll to position [16, 0]
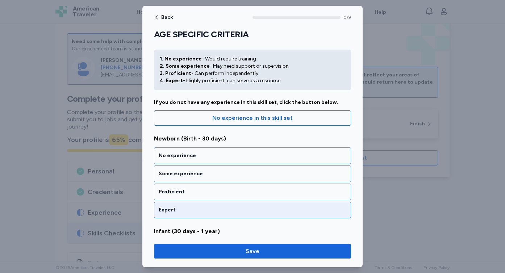
click at [320, 212] on div "Expert" at bounding box center [253, 209] width 188 height 7
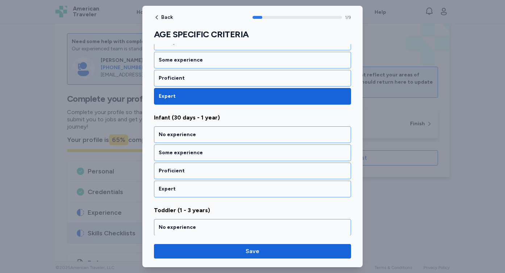
scroll to position [146, 0]
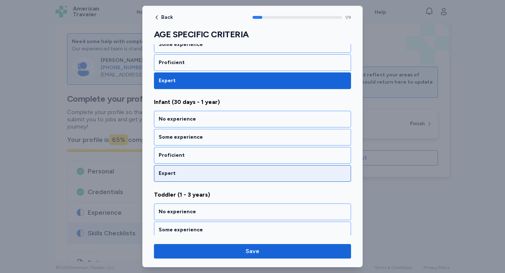
click at [295, 173] on div "Expert" at bounding box center [253, 173] width 188 height 7
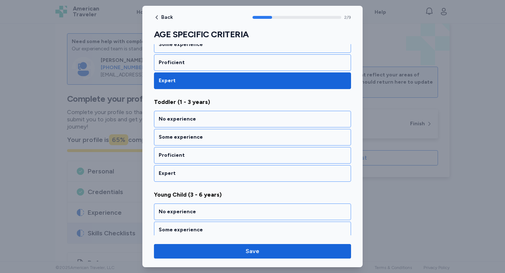
click at [295, 173] on div "Expert" at bounding box center [253, 173] width 188 height 7
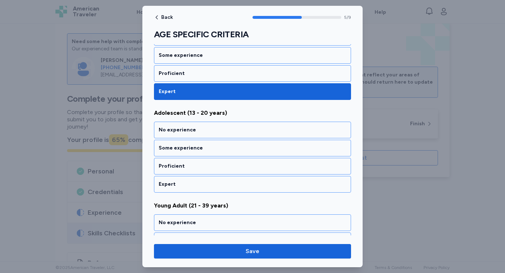
scroll to position [517, 0]
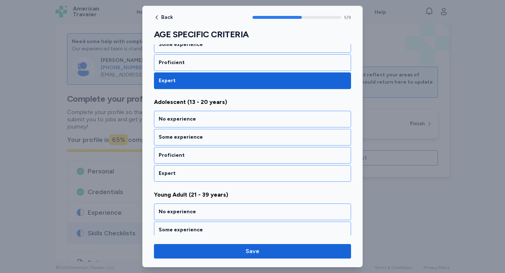
click at [295, 173] on div "Expert" at bounding box center [253, 173] width 188 height 7
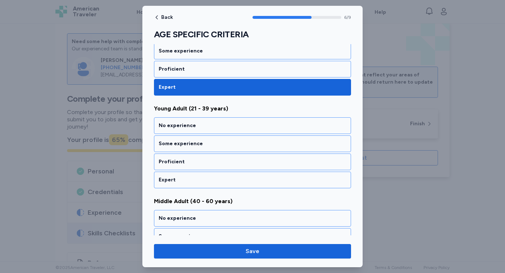
scroll to position [609, 0]
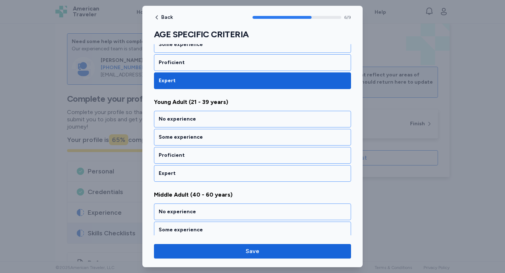
click at [295, 173] on div "Expert" at bounding box center [253, 173] width 188 height 7
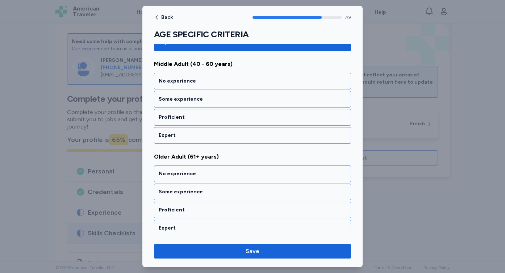
scroll to position [743, 0]
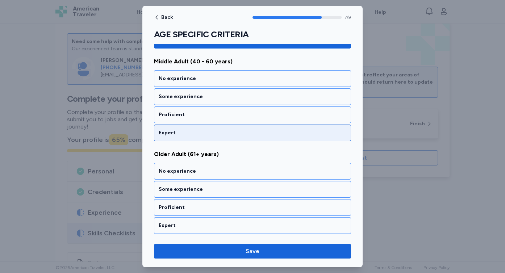
click at [289, 134] on div "Expert" at bounding box center [253, 132] width 188 height 7
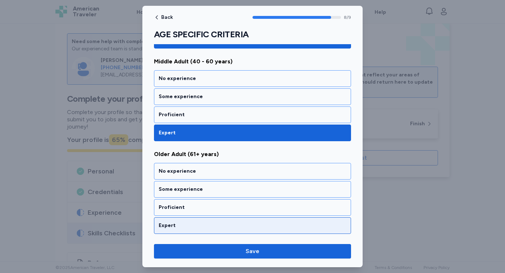
click at [284, 223] on div "Expert" at bounding box center [253, 225] width 188 height 7
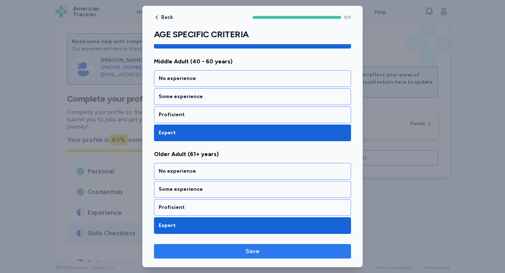
click at [277, 250] on span "Save" at bounding box center [252, 251] width 185 height 9
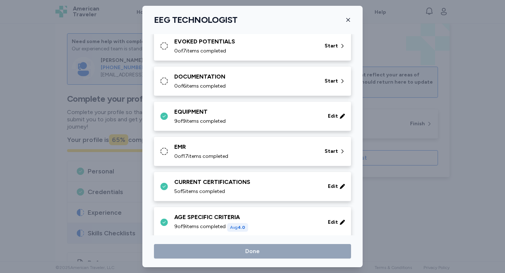
scroll to position [183, 0]
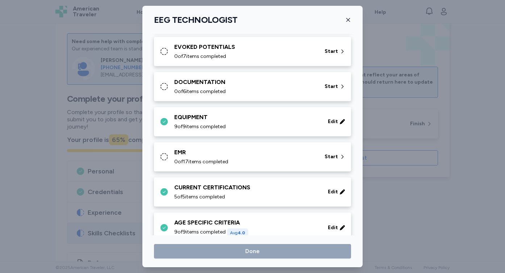
click at [306, 158] on div "0 of 17 items completed" at bounding box center [245, 161] width 142 height 7
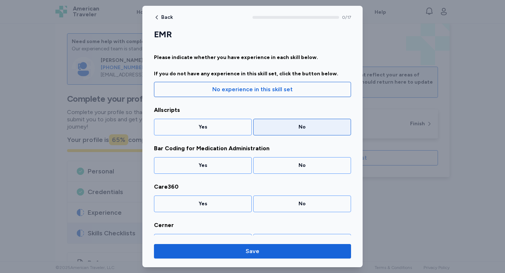
click at [298, 135] on div "No" at bounding box center [302, 127] width 98 height 17
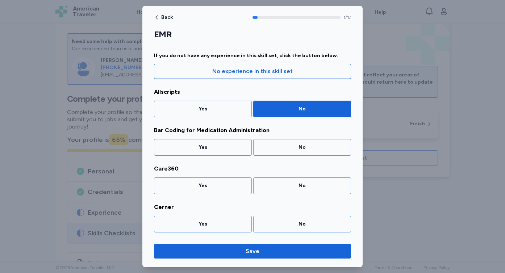
scroll to position [19, 0]
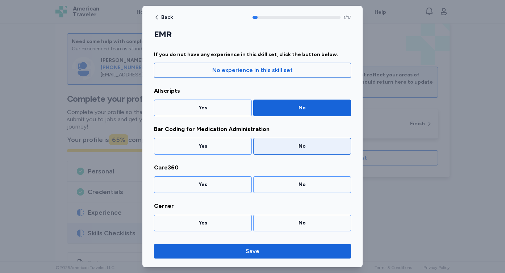
click at [301, 144] on div "No" at bounding box center [302, 146] width 88 height 7
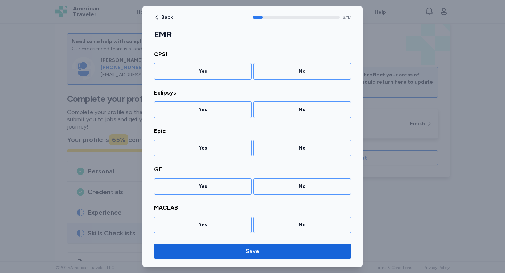
scroll to position [250, 0]
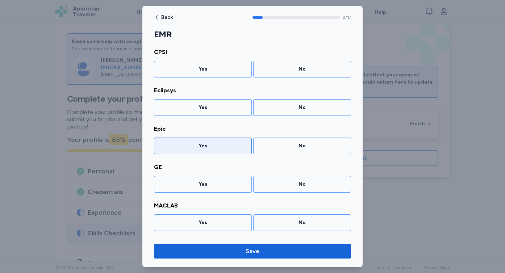
click at [226, 141] on div "Yes" at bounding box center [203, 146] width 98 height 17
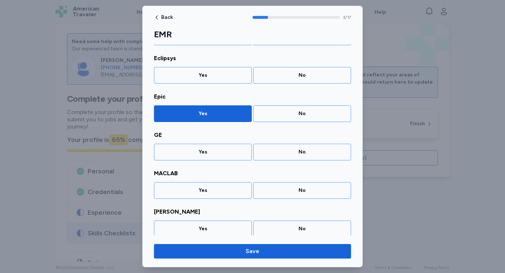
scroll to position [288, 0]
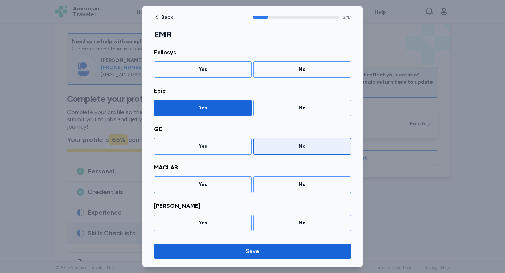
click at [284, 151] on div "No" at bounding box center [302, 146] width 98 height 17
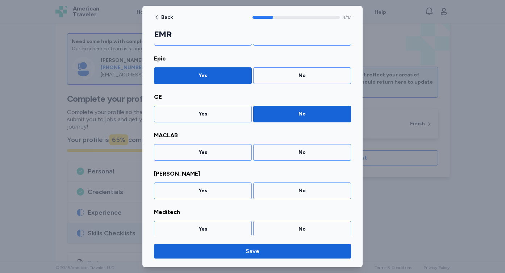
scroll to position [326, 0]
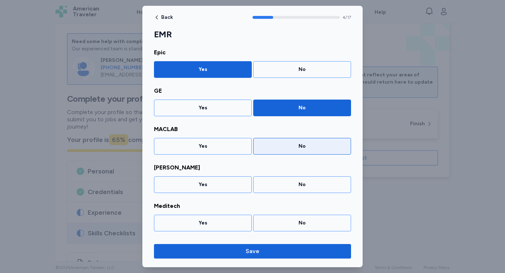
click at [287, 150] on div "No" at bounding box center [302, 146] width 98 height 17
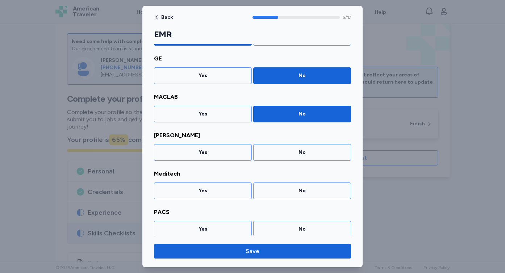
scroll to position [365, 0]
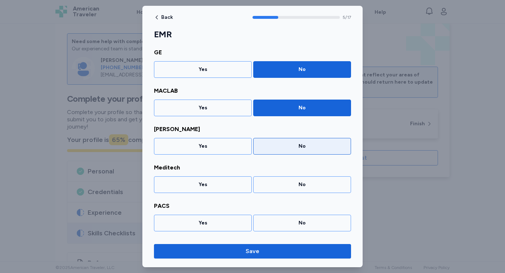
click at [288, 149] on div "No" at bounding box center [302, 146] width 88 height 7
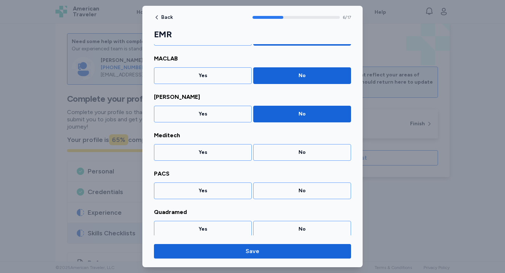
scroll to position [403, 0]
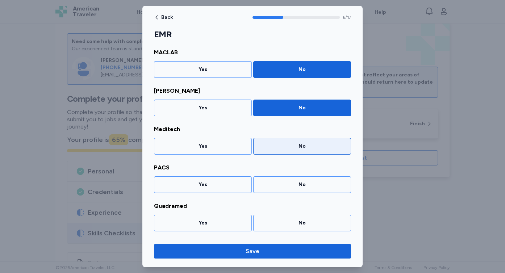
click at [288, 149] on div "No" at bounding box center [302, 146] width 88 height 7
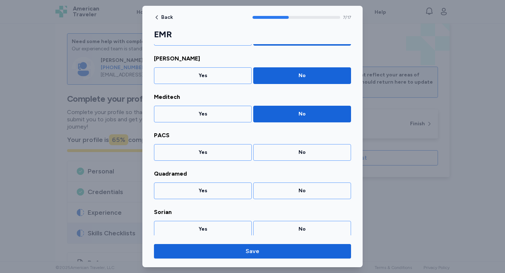
scroll to position [442, 0]
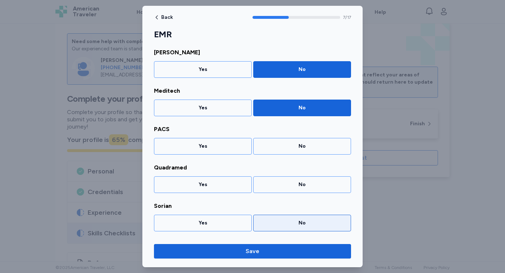
click at [329, 225] on div "No" at bounding box center [302, 223] width 88 height 7
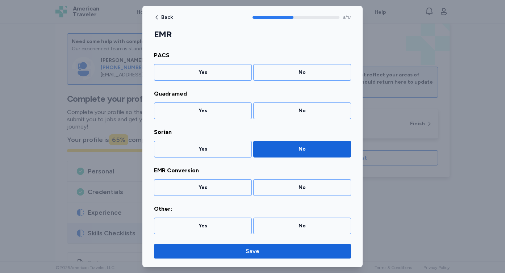
scroll to position [516, 0]
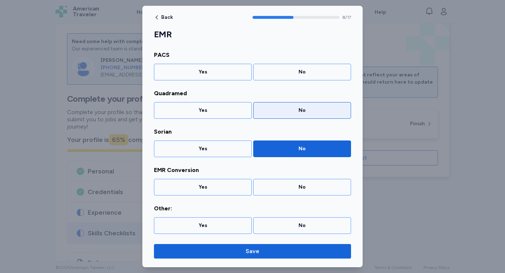
click at [303, 111] on div "No" at bounding box center [302, 110] width 88 height 7
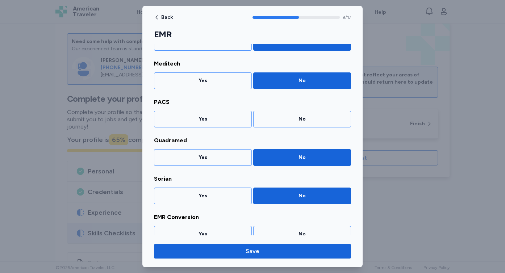
scroll to position [464, 0]
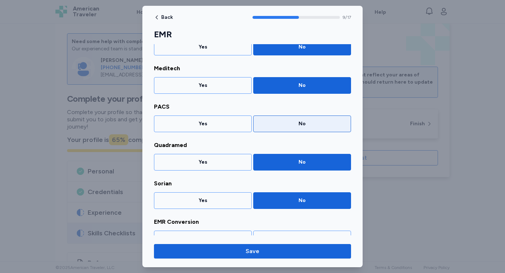
click at [304, 125] on div "No" at bounding box center [302, 123] width 88 height 7
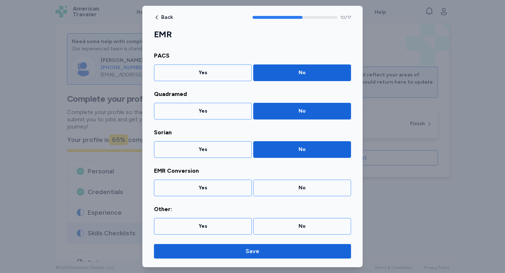
scroll to position [516, 0]
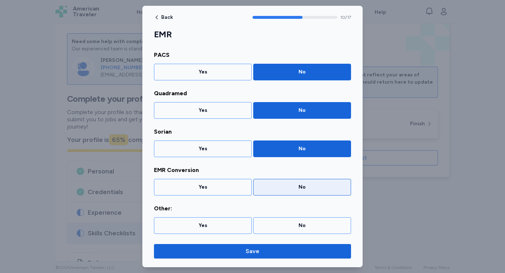
click at [304, 188] on div "No" at bounding box center [302, 187] width 88 height 7
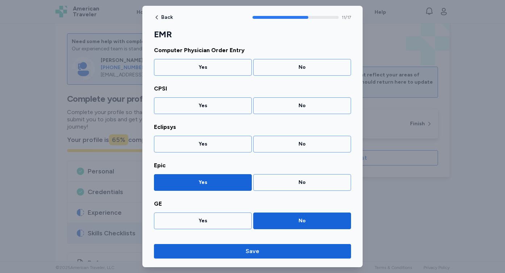
scroll to position [213, 0]
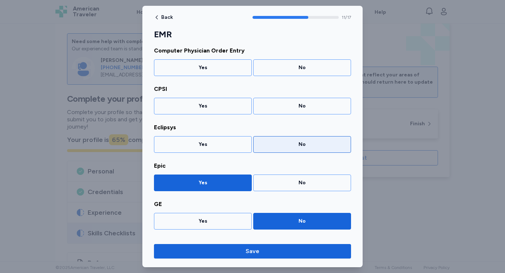
click at [294, 148] on div "No" at bounding box center [302, 144] width 98 height 17
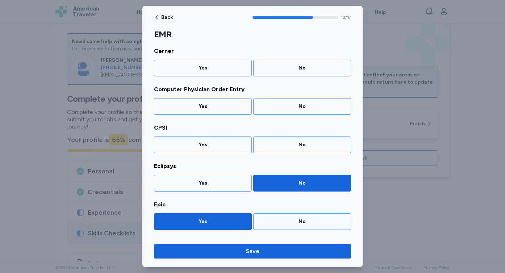
scroll to position [174, 0]
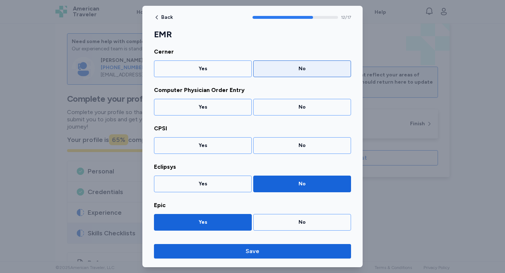
click at [276, 73] on div "No" at bounding box center [302, 68] width 98 height 17
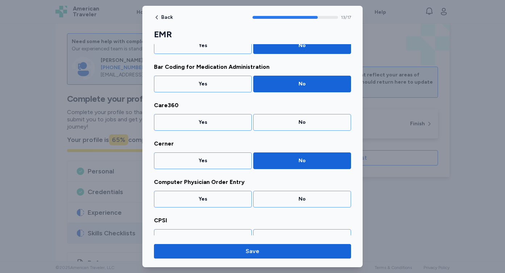
scroll to position [80, 0]
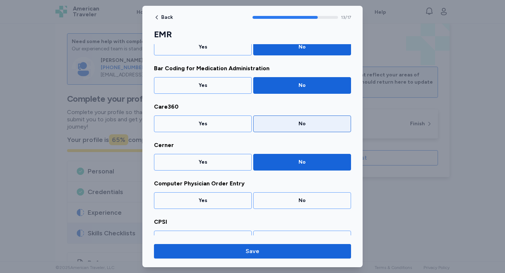
click at [288, 125] on div "No" at bounding box center [302, 123] width 88 height 7
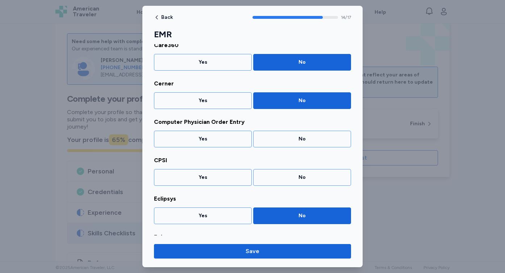
scroll to position [145, 0]
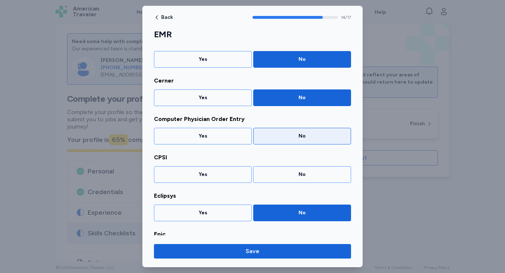
click at [289, 132] on div "No" at bounding box center [302, 136] width 98 height 17
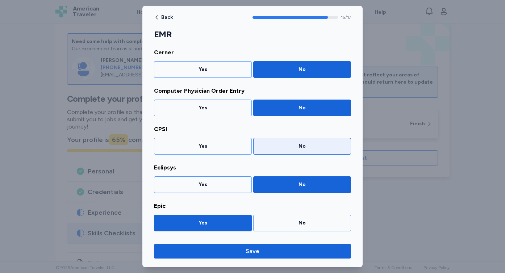
click at [289, 143] on div "No" at bounding box center [302, 146] width 88 height 7
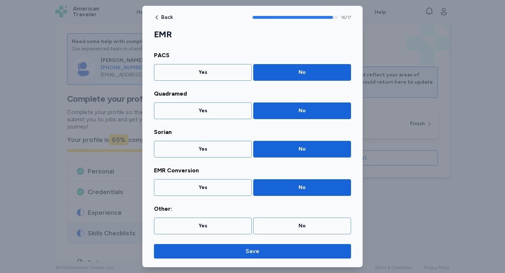
scroll to position [516, 0]
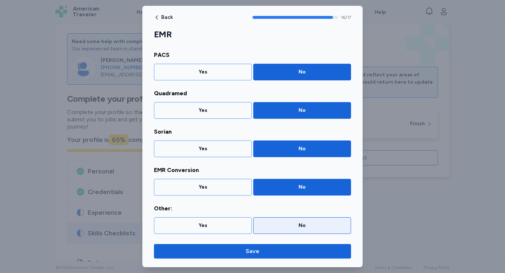
click at [293, 226] on div "No" at bounding box center [302, 225] width 88 height 7
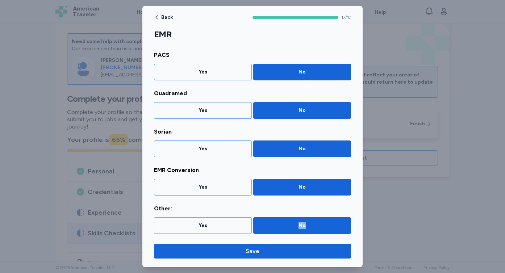
click at [293, 226] on div "No" at bounding box center [302, 225] width 88 height 7
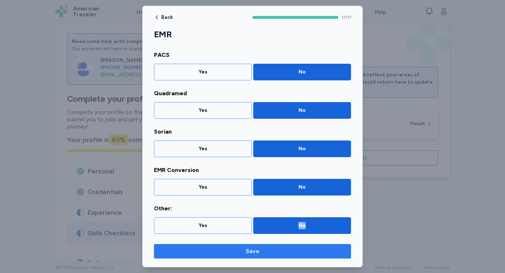
click at [283, 254] on span "Save" at bounding box center [252, 251] width 185 height 9
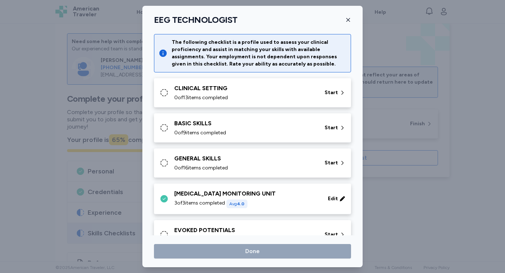
scroll to position [183, 0]
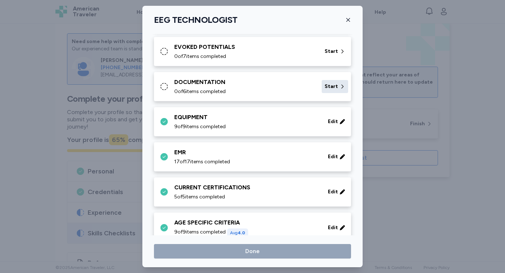
click at [327, 84] on span "Start" at bounding box center [331, 86] width 13 height 7
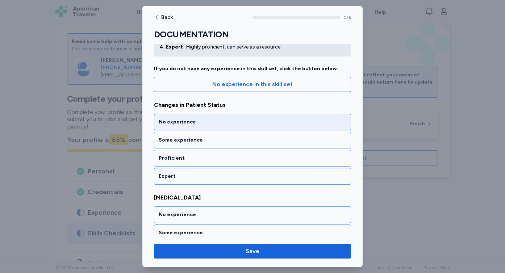
scroll to position [54, 0]
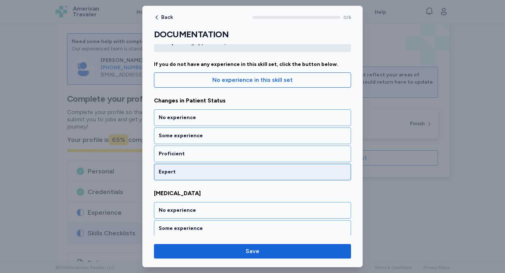
click at [287, 179] on div "Expert" at bounding box center [252, 172] width 197 height 17
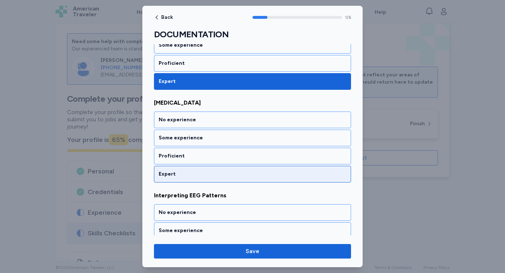
scroll to position [146, 0]
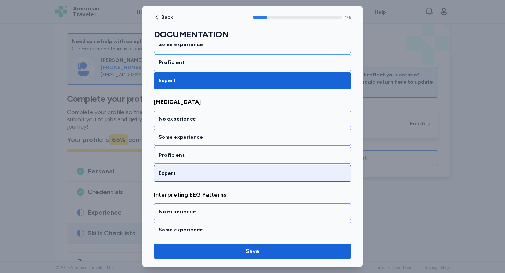
click at [282, 171] on div "Expert" at bounding box center [253, 173] width 188 height 7
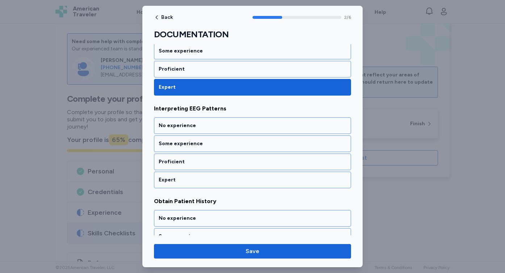
scroll to position [238, 0]
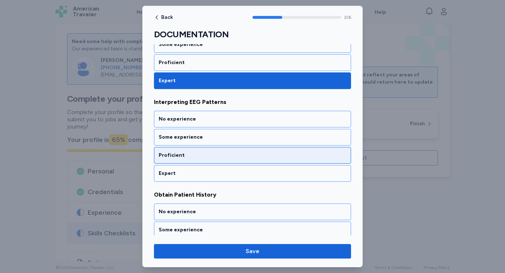
click at [280, 163] on div "Proficient" at bounding box center [252, 155] width 197 height 17
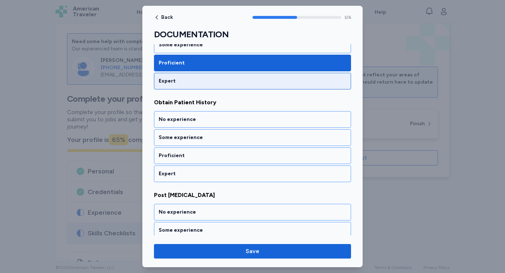
scroll to position [331, 0]
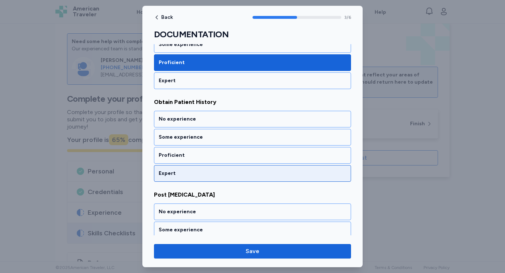
click at [276, 175] on div "Expert" at bounding box center [253, 173] width 188 height 7
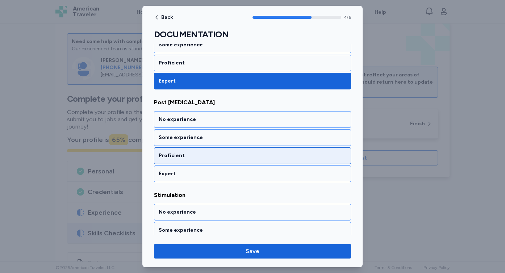
scroll to position [424, 0]
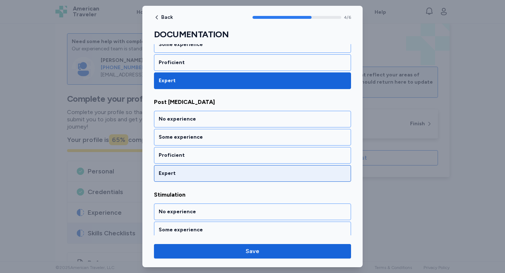
click at [275, 176] on div "Expert" at bounding box center [253, 173] width 188 height 7
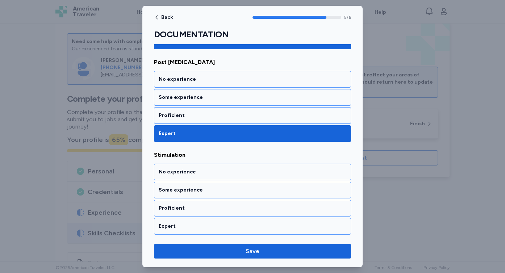
scroll to position [464, 0]
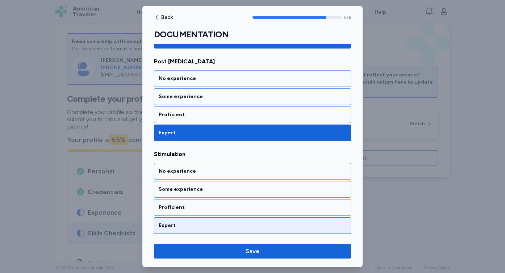
click at [276, 225] on div "Expert" at bounding box center [253, 225] width 188 height 7
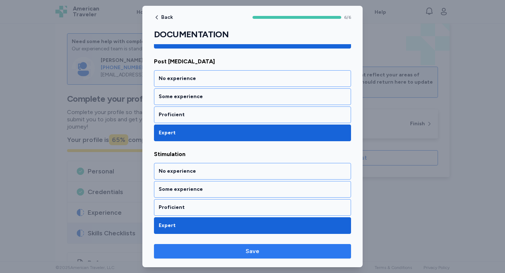
click at [261, 253] on span "Save" at bounding box center [252, 251] width 185 height 9
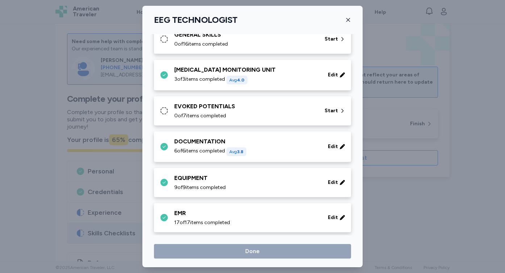
scroll to position [112, 0]
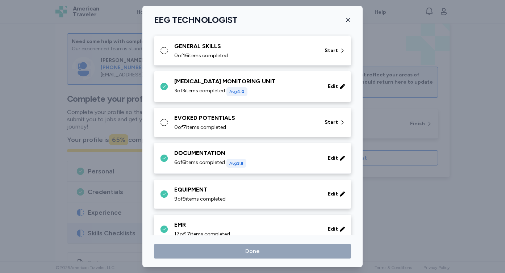
click at [284, 124] on div "0 of 7 items completed" at bounding box center [245, 127] width 142 height 7
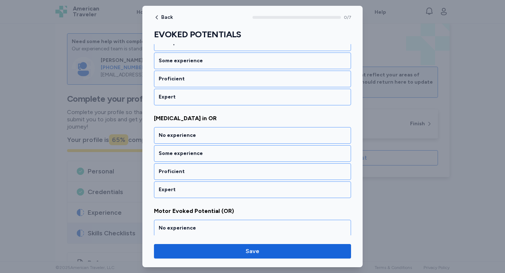
scroll to position [222, 0]
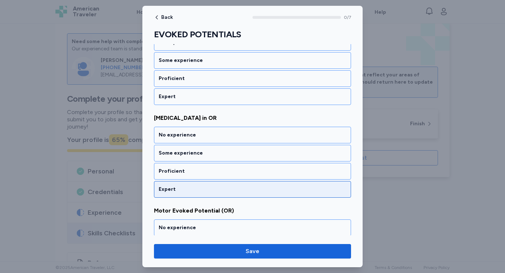
click at [284, 185] on div "Expert" at bounding box center [252, 189] width 197 height 17
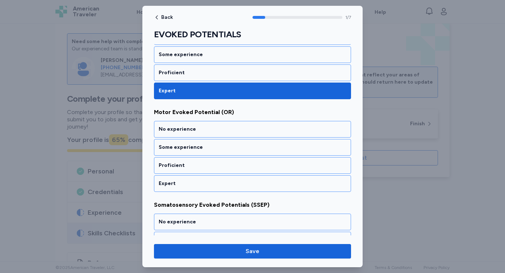
scroll to position [331, 0]
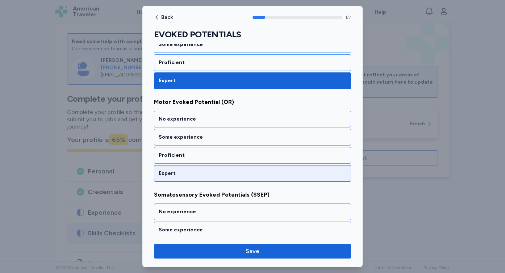
click at [279, 174] on div "Expert" at bounding box center [253, 173] width 188 height 7
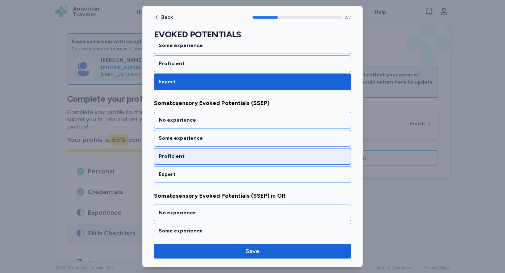
scroll to position [424, 0]
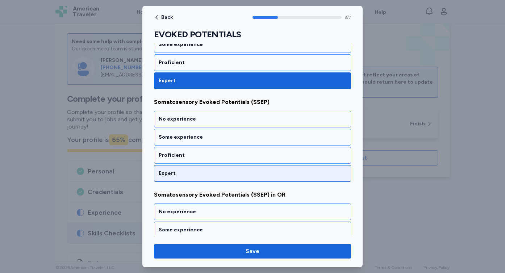
click at [278, 170] on div "Expert" at bounding box center [253, 173] width 188 height 7
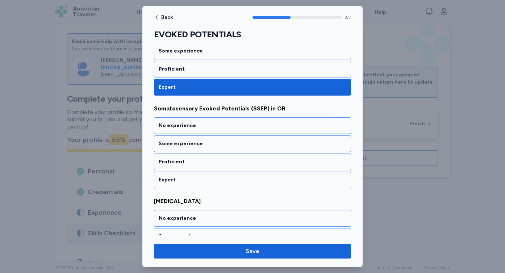
scroll to position [517, 0]
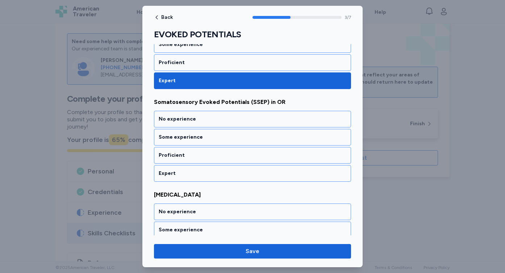
click at [278, 170] on div "Expert" at bounding box center [253, 173] width 188 height 7
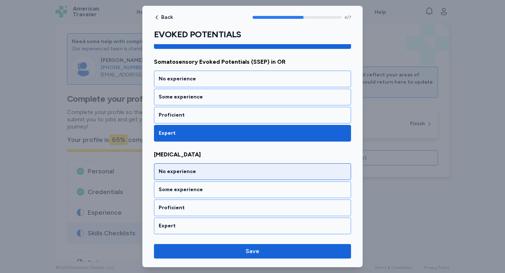
scroll to position [557, 0]
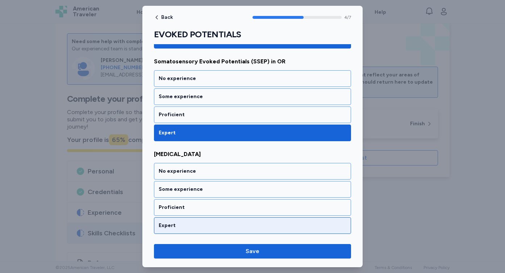
click at [275, 222] on div "Expert" at bounding box center [253, 225] width 188 height 7
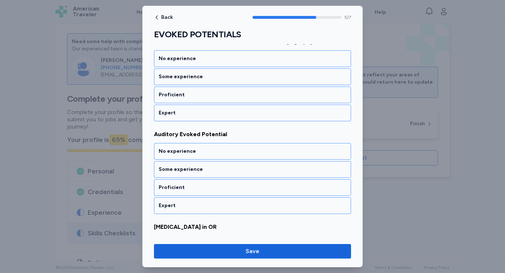
scroll to position [112, 0]
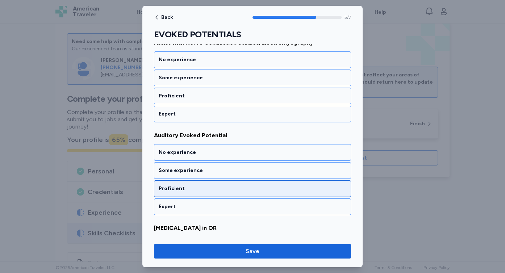
click at [267, 195] on div "Proficient" at bounding box center [252, 188] width 197 height 17
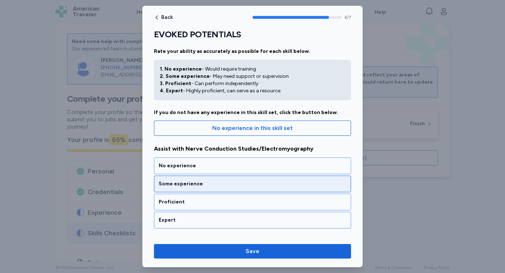
scroll to position [0, 0]
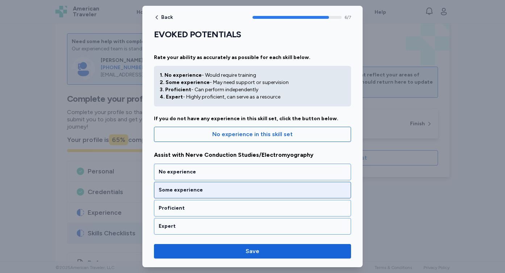
click at [248, 184] on div "Some experience" at bounding box center [252, 190] width 197 height 17
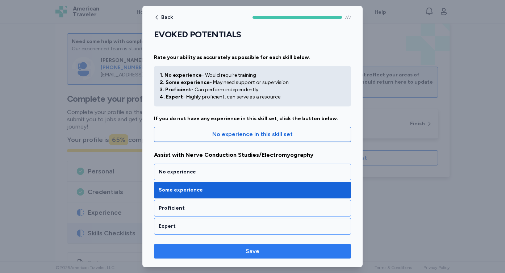
click at [258, 251] on span "Save" at bounding box center [253, 251] width 14 height 9
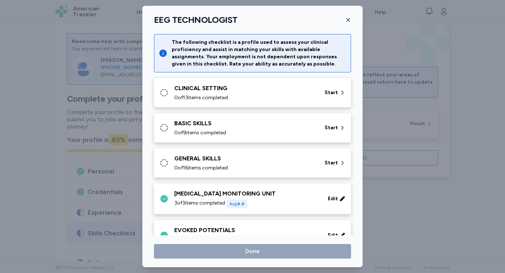
scroll to position [112, 0]
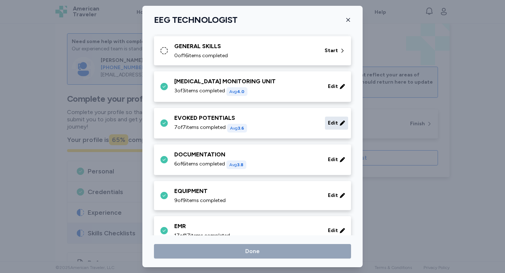
click at [332, 127] on div "Edit" at bounding box center [336, 123] width 23 height 13
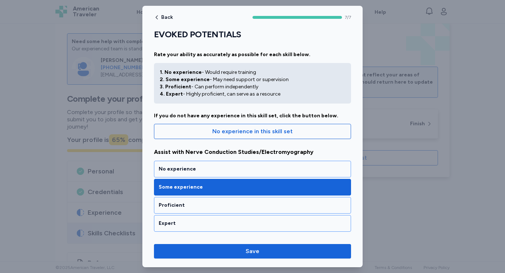
scroll to position [0, 0]
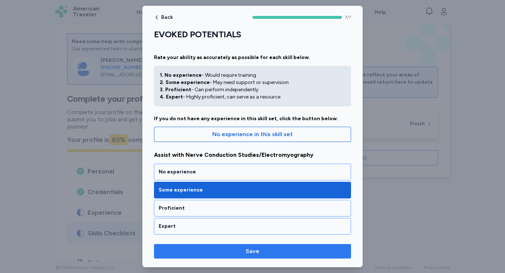
click at [276, 254] on span "Save" at bounding box center [252, 251] width 185 height 9
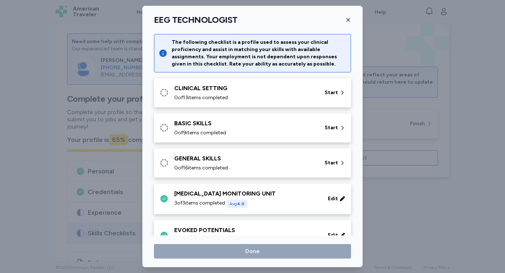
scroll to position [112, 0]
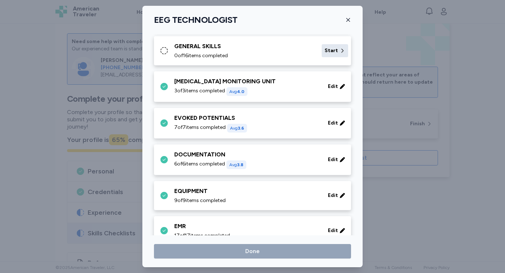
click at [332, 49] on span "Start" at bounding box center [331, 50] width 13 height 7
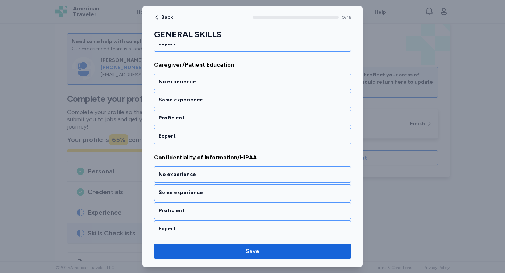
scroll to position [372, 0]
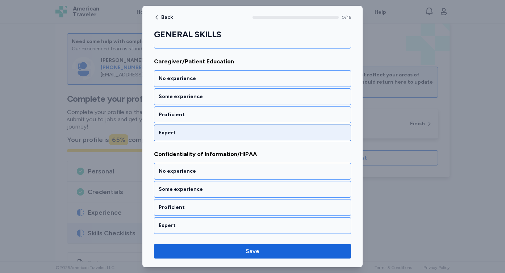
click at [220, 139] on div "Expert" at bounding box center [252, 133] width 197 height 17
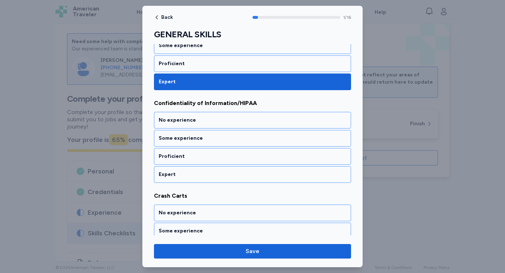
scroll to position [424, 0]
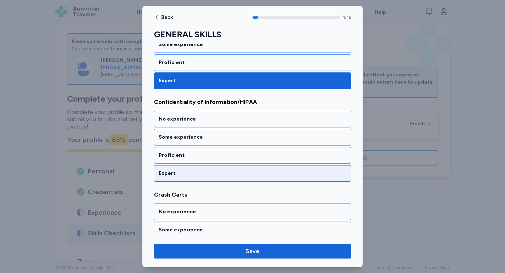
click at [218, 172] on div "Expert" at bounding box center [253, 173] width 188 height 7
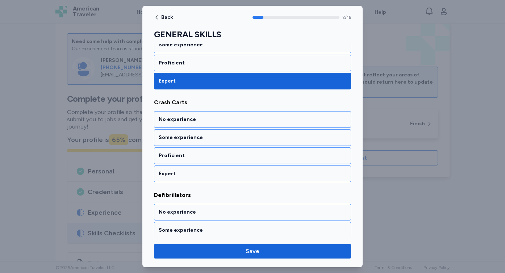
scroll to position [517, 0]
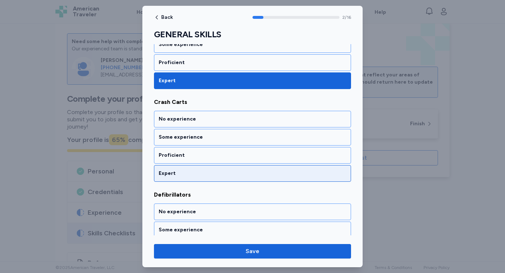
click at [216, 176] on div "Expert" at bounding box center [253, 173] width 188 height 7
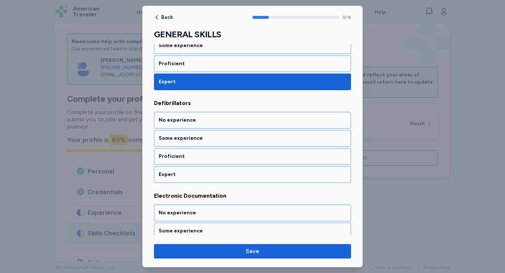
scroll to position [609, 0]
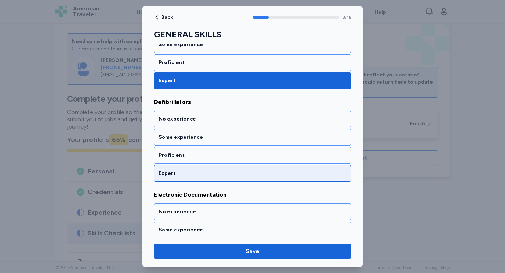
click at [213, 172] on div "Expert" at bounding box center [253, 173] width 188 height 7
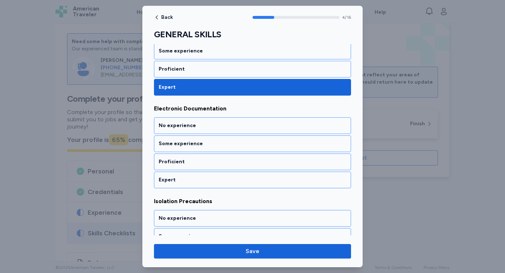
scroll to position [702, 0]
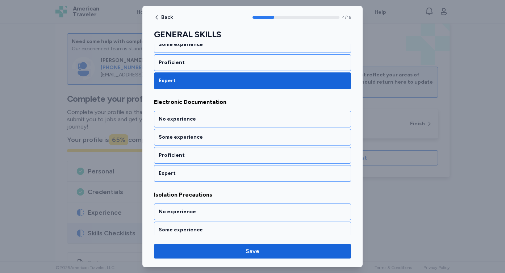
click at [213, 172] on div "Expert" at bounding box center [253, 173] width 188 height 7
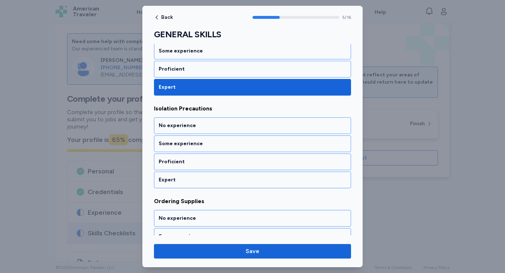
scroll to position [795, 0]
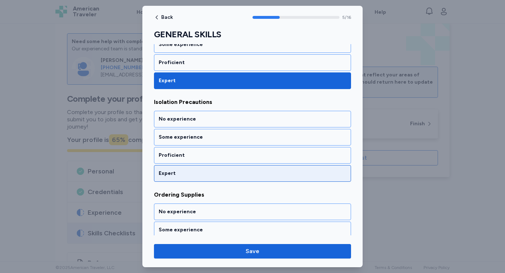
click at [213, 172] on div "Expert" at bounding box center [253, 173] width 188 height 7
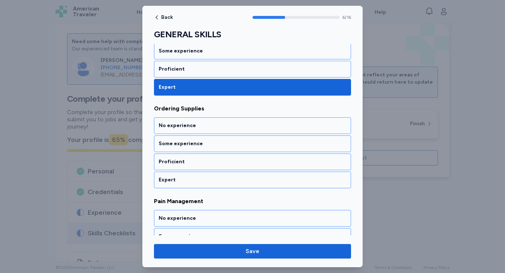
scroll to position [887, 0]
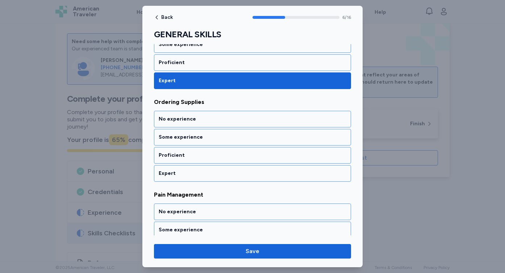
click at [213, 172] on div "Expert" at bounding box center [253, 173] width 188 height 7
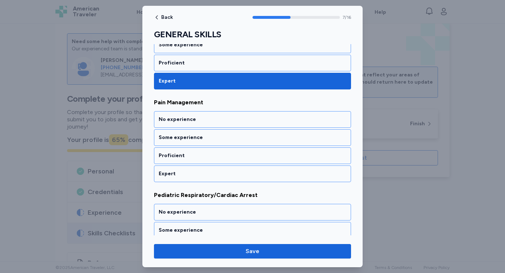
scroll to position [980, 0]
click at [213, 172] on div "Expert" at bounding box center [253, 173] width 188 height 7
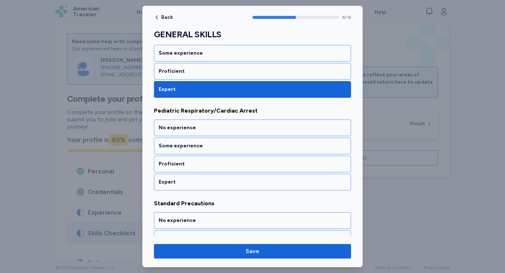
scroll to position [1073, 0]
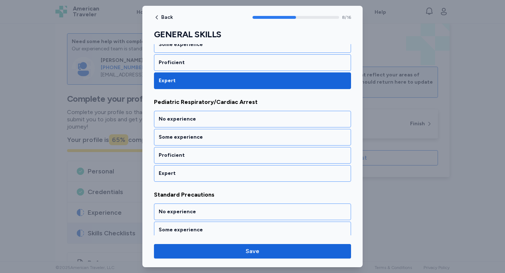
click at [213, 172] on div "Expert" at bounding box center [253, 173] width 188 height 7
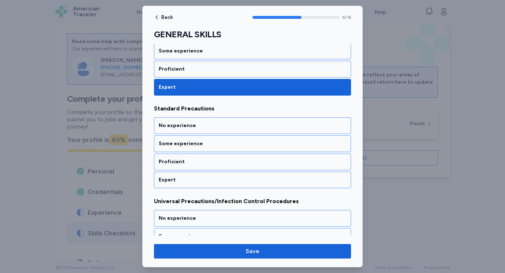
scroll to position [1166, 0]
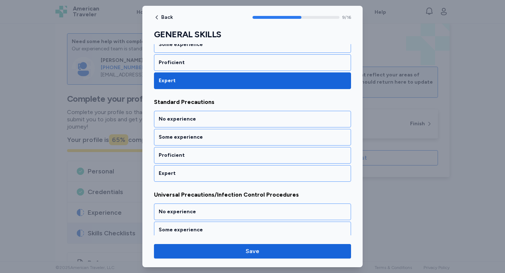
click at [213, 172] on div "Expert" at bounding box center [253, 173] width 188 height 7
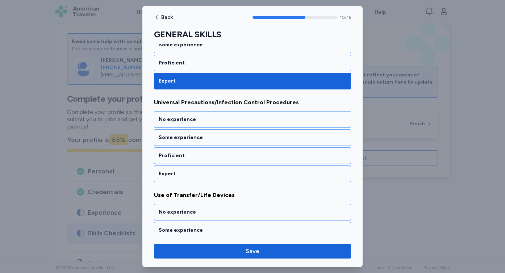
scroll to position [1258, 0]
click at [213, 172] on div "Expert" at bounding box center [253, 173] width 188 height 7
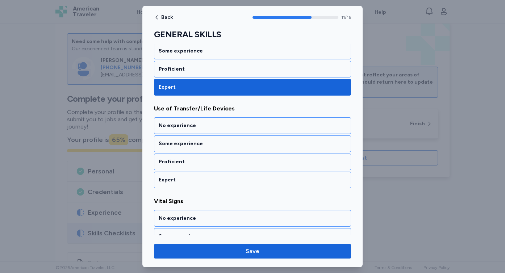
scroll to position [1351, 0]
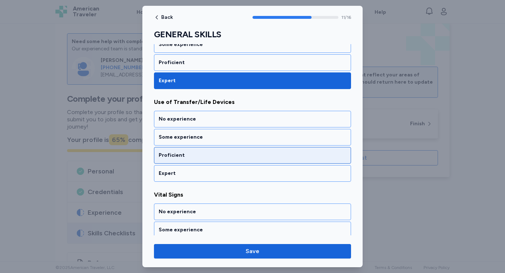
click at [212, 159] on div "Proficient" at bounding box center [253, 155] width 188 height 7
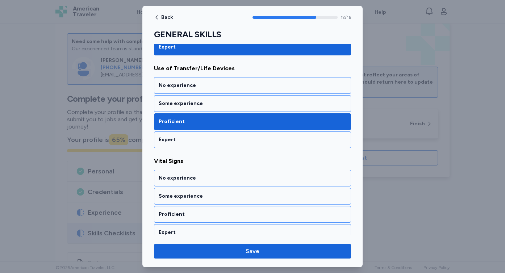
scroll to position [1392, 0]
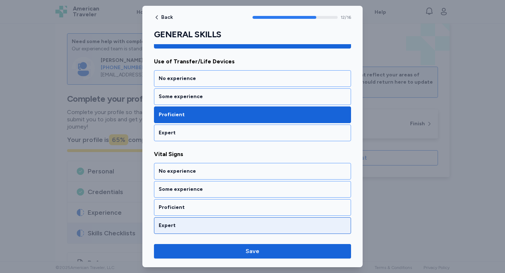
click at [213, 225] on div "Expert" at bounding box center [253, 225] width 188 height 7
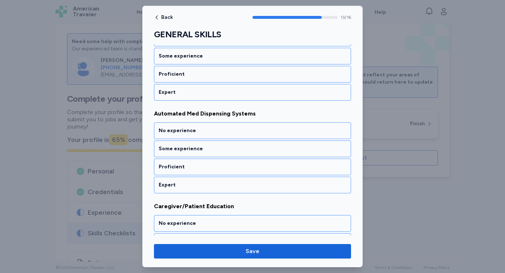
scroll to position [226, 0]
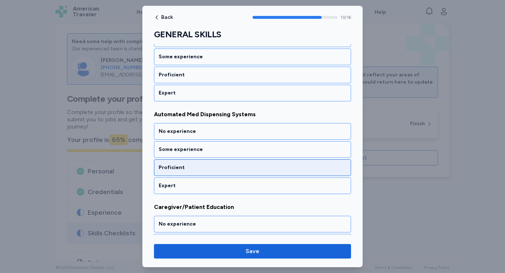
click at [207, 172] on div "Proficient" at bounding box center [252, 167] width 197 height 17
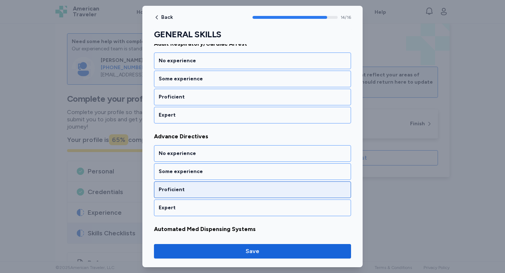
scroll to position [117, 0]
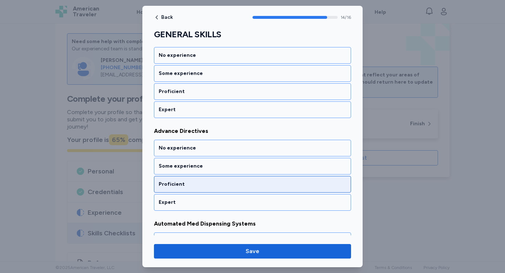
click at [207, 180] on div "Proficient" at bounding box center [252, 184] width 197 height 17
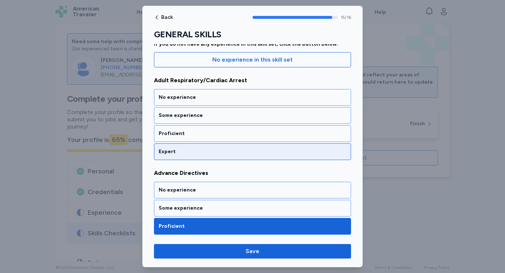
scroll to position [75, 0]
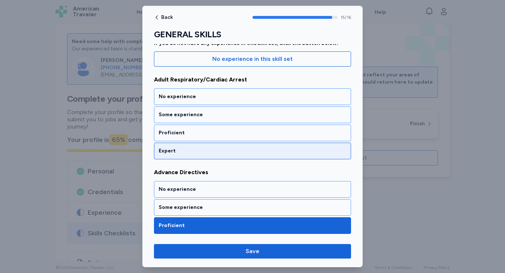
click at [206, 151] on div "Expert" at bounding box center [253, 150] width 188 height 7
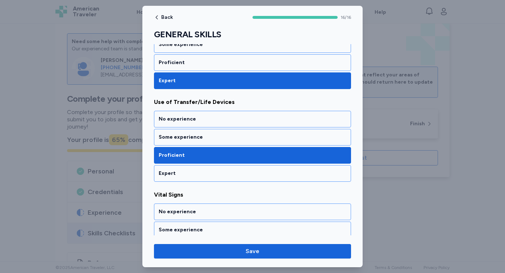
scroll to position [1392, 0]
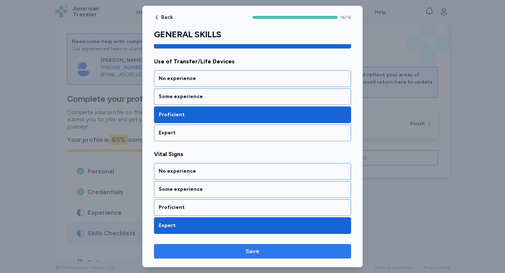
click at [246, 253] on span "Save" at bounding box center [252, 251] width 185 height 9
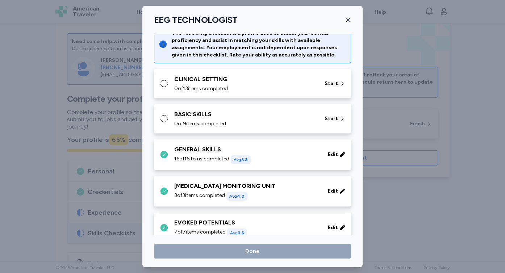
scroll to position [0, 0]
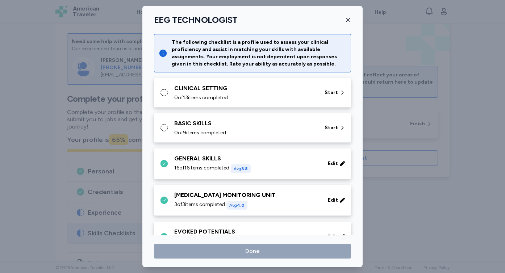
click at [282, 122] on div "BASIC SKILLS" at bounding box center [245, 123] width 142 height 9
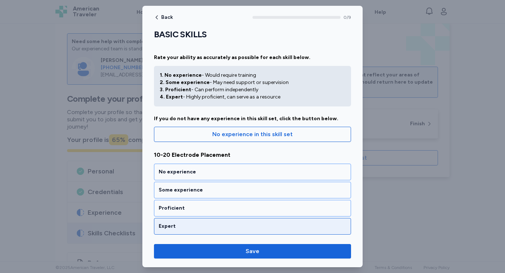
click at [258, 222] on div "Expert" at bounding box center [252, 226] width 197 height 17
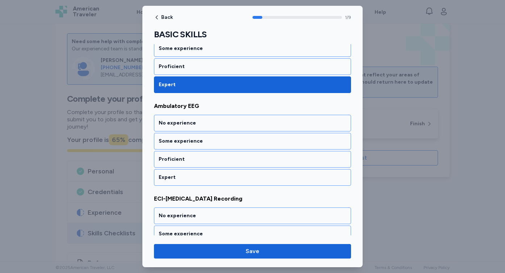
scroll to position [146, 0]
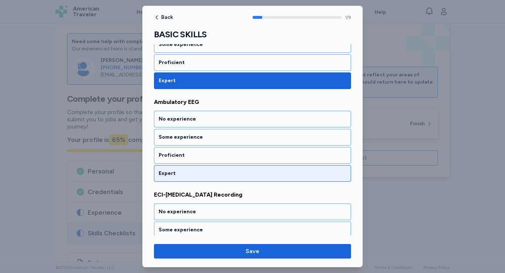
click at [248, 177] on div "Expert" at bounding box center [252, 173] width 197 height 17
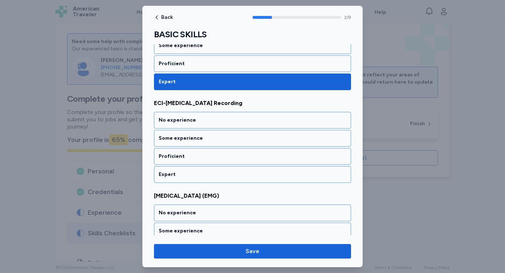
scroll to position [238, 0]
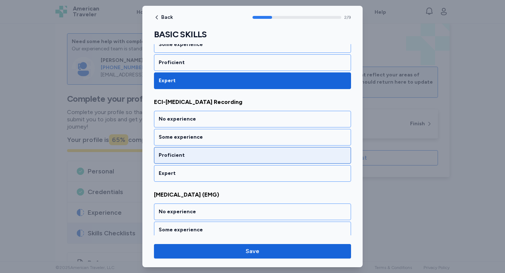
click at [247, 158] on div "Proficient" at bounding box center [253, 155] width 188 height 7
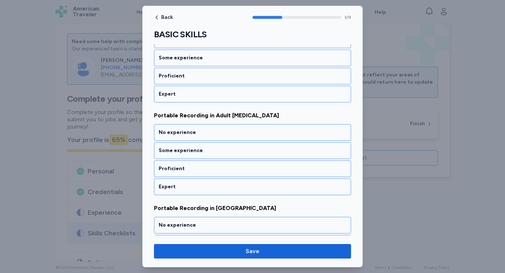
scroll to position [405, 0]
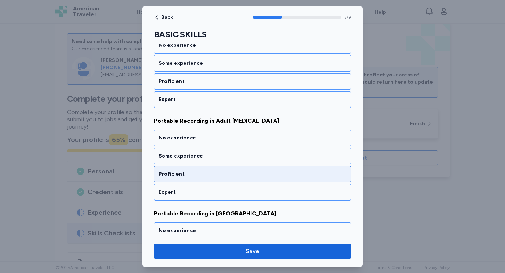
click at [247, 170] on div "Proficient" at bounding box center [252, 174] width 197 height 17
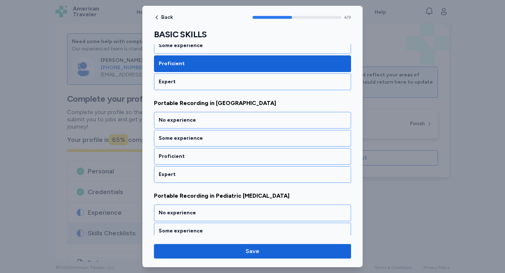
scroll to position [517, 0]
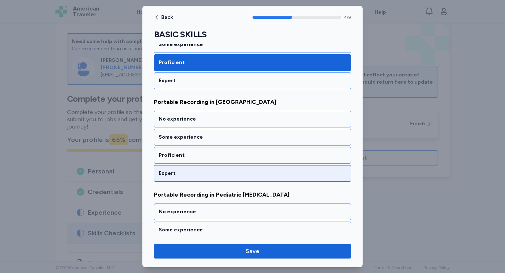
click at [242, 175] on div "Expert" at bounding box center [253, 173] width 188 height 7
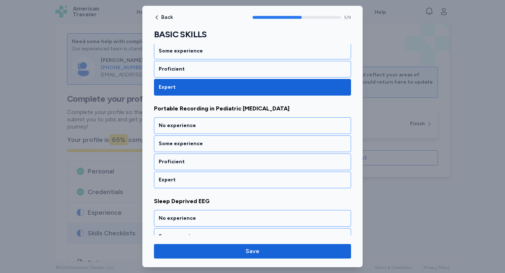
scroll to position [609, 0]
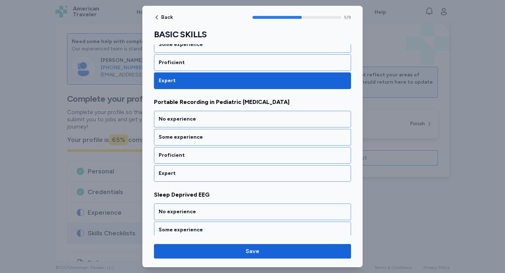
click at [242, 175] on div "Expert" at bounding box center [253, 173] width 188 height 7
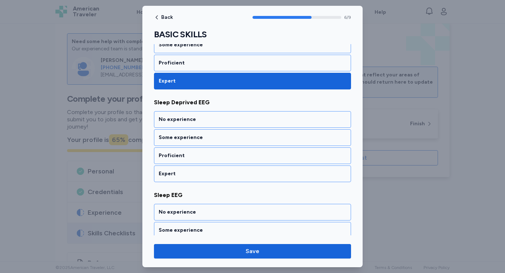
scroll to position [702, 0]
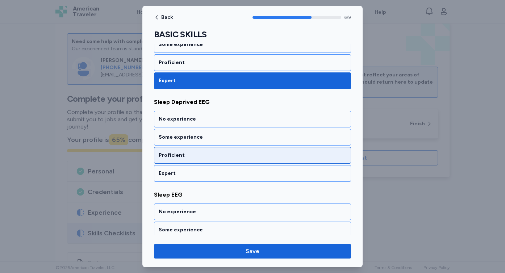
click at [239, 160] on div "Proficient" at bounding box center [252, 155] width 197 height 17
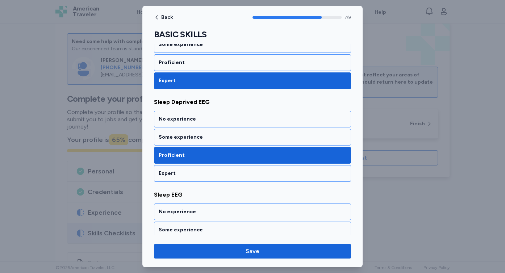
scroll to position [743, 0]
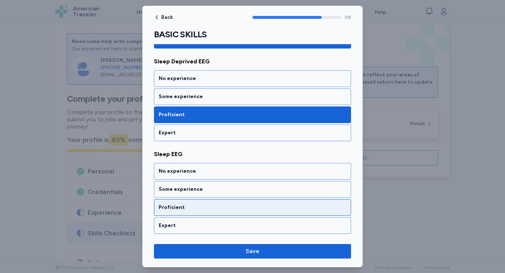
click at [247, 208] on div "Proficient" at bounding box center [253, 207] width 188 height 7
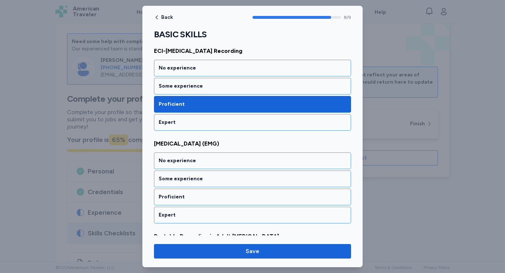
scroll to position [289, 0]
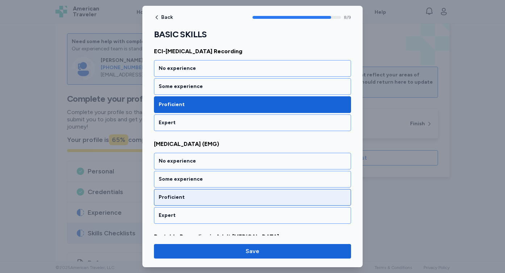
click at [247, 202] on div "Proficient" at bounding box center [252, 197] width 197 height 17
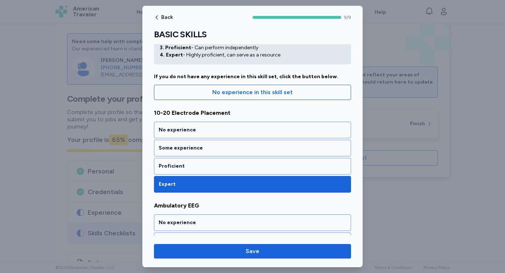
scroll to position [0, 0]
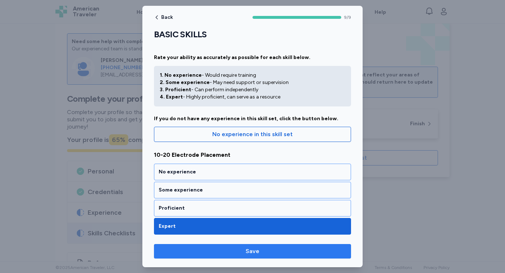
click at [248, 247] on span "Save" at bounding box center [253, 251] width 14 height 9
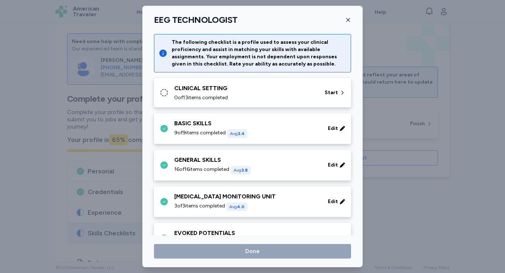
click at [269, 91] on div "CLINICAL SETTING" at bounding box center [245, 88] width 142 height 9
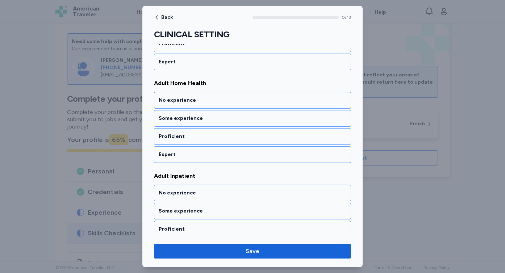
scroll to position [166, 0]
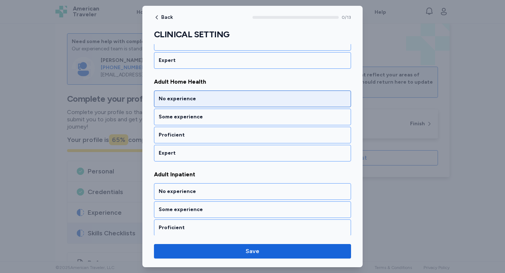
click at [234, 106] on div "No experience" at bounding box center [252, 99] width 197 height 17
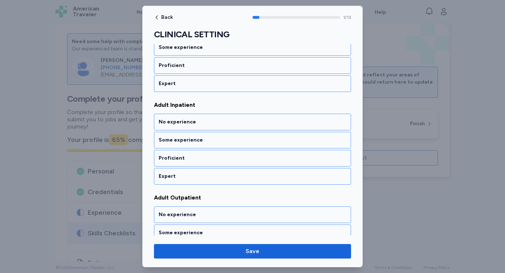
scroll to position [238, 0]
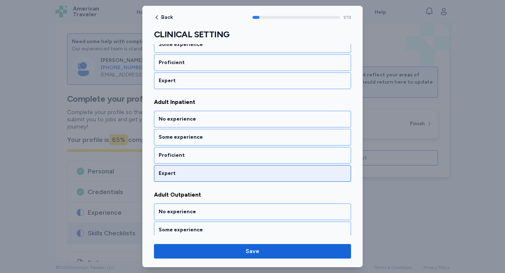
click at [249, 171] on div "Expert" at bounding box center [253, 173] width 188 height 7
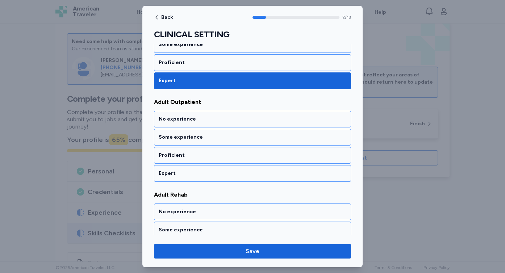
click at [249, 171] on div "Expert" at bounding box center [253, 173] width 188 height 7
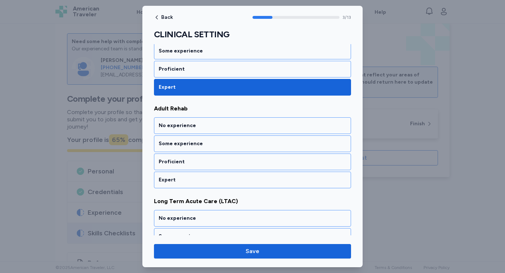
scroll to position [424, 0]
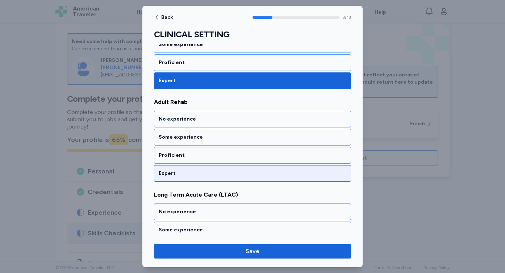
click at [248, 172] on div "Expert" at bounding box center [253, 173] width 188 height 7
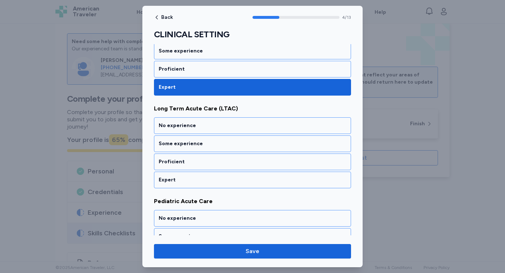
scroll to position [517, 0]
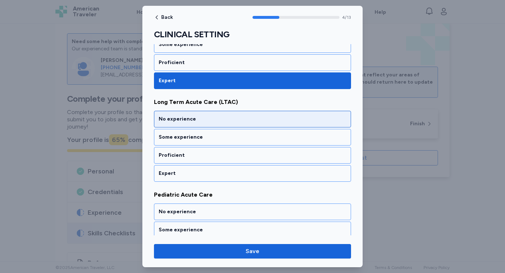
click at [242, 122] on div "No experience" at bounding box center [253, 119] width 188 height 7
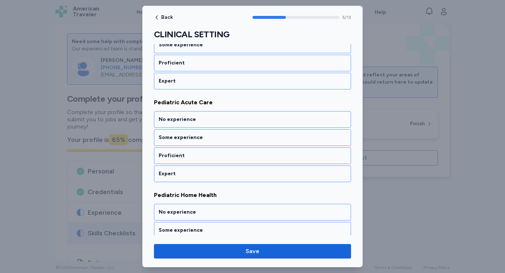
scroll to position [609, 0]
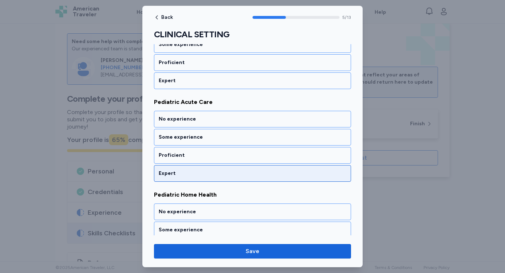
click at [244, 172] on div "Expert" at bounding box center [253, 173] width 188 height 7
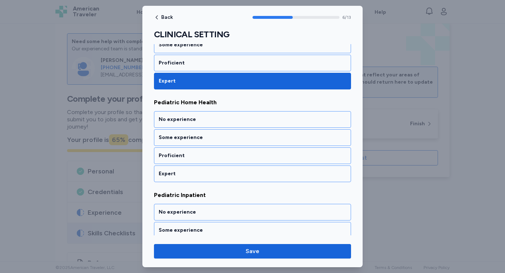
scroll to position [702, 0]
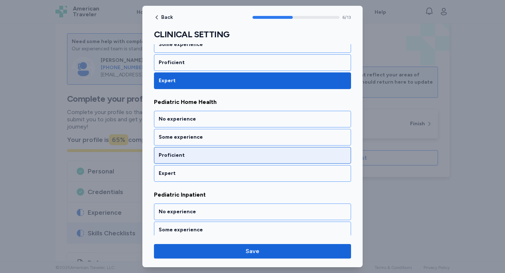
click at [239, 150] on div "Proficient" at bounding box center [252, 155] width 197 height 17
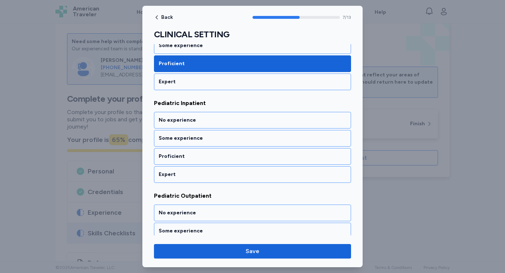
scroll to position [795, 0]
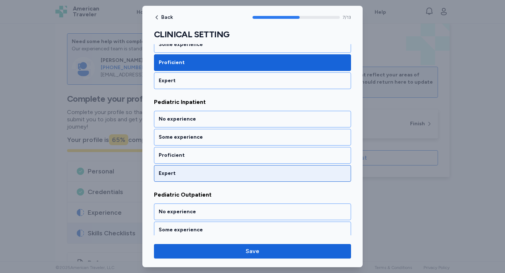
click at [242, 170] on div "Expert" at bounding box center [252, 173] width 197 height 17
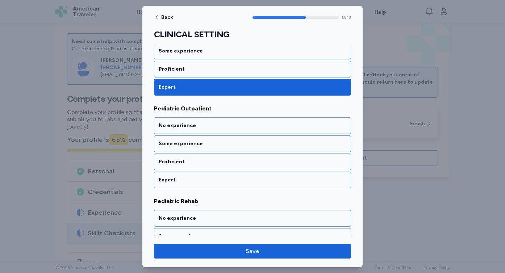
scroll to position [887, 0]
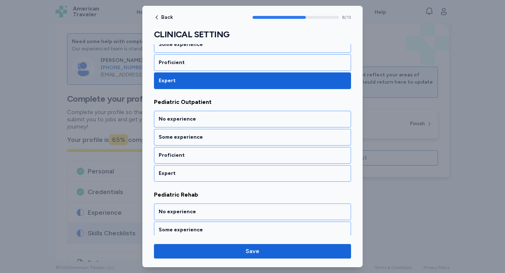
click at [242, 170] on div "Expert" at bounding box center [252, 173] width 197 height 17
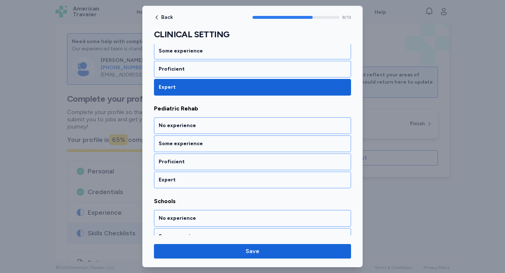
scroll to position [980, 0]
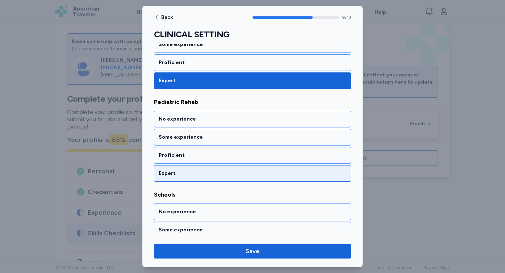
click at [242, 172] on div "Expert" at bounding box center [253, 173] width 188 height 7
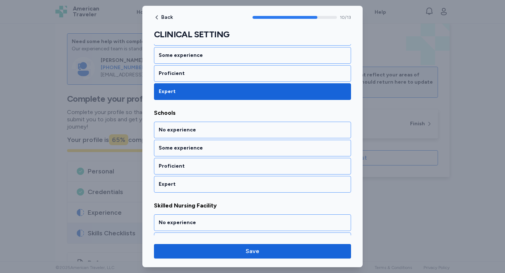
scroll to position [1073, 0]
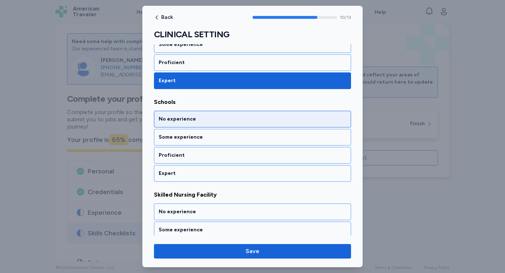
click at [233, 122] on div "No experience" at bounding box center [253, 119] width 188 height 7
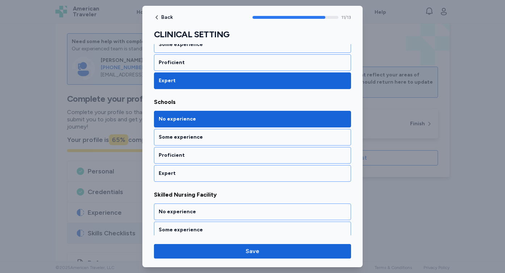
scroll to position [1113, 0]
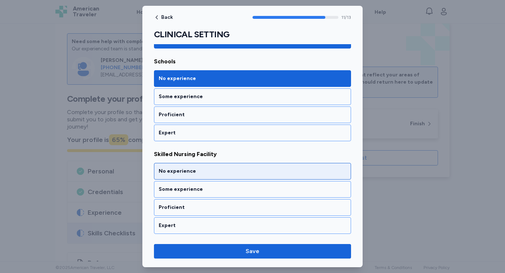
click at [237, 166] on div "No experience" at bounding box center [252, 171] width 197 height 17
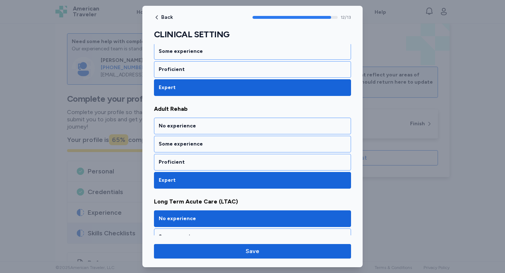
scroll to position [409, 0]
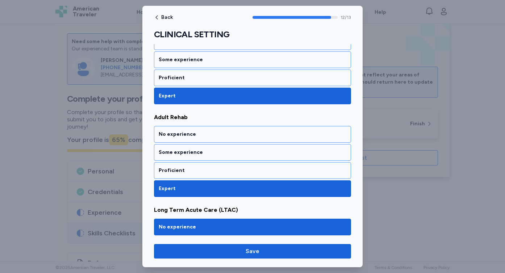
click at [237, 167] on div "Proficient" at bounding box center [253, 170] width 188 height 7
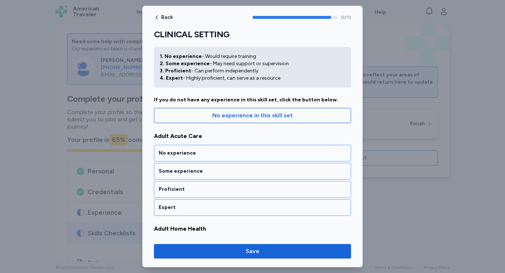
scroll to position [17, 0]
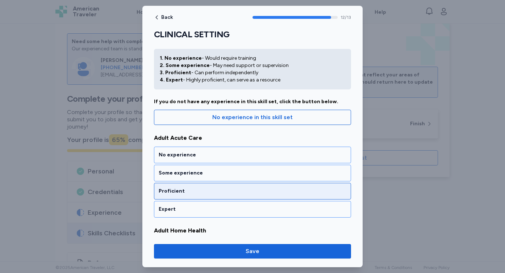
click at [242, 187] on div "Proficient" at bounding box center [252, 191] width 197 height 17
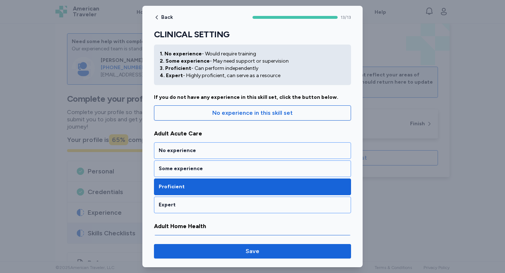
scroll to position [22, 0]
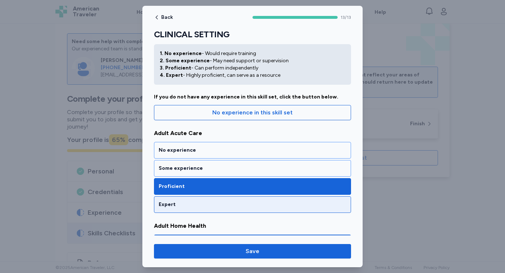
click at [245, 201] on div "Expert" at bounding box center [252, 204] width 197 height 17
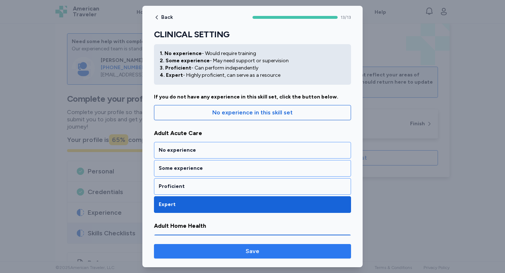
click at [263, 251] on span "Save" at bounding box center [252, 251] width 185 height 9
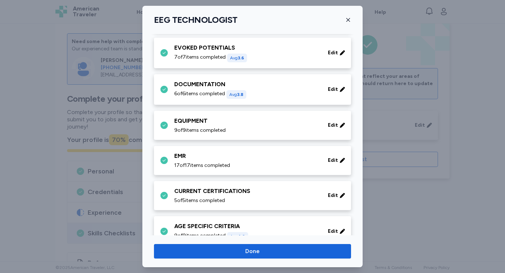
scroll to position [206, 0]
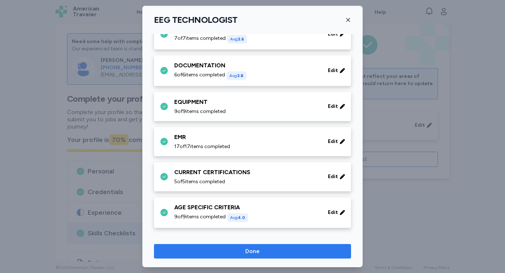
click at [262, 251] on span "Done" at bounding box center [252, 251] width 185 height 9
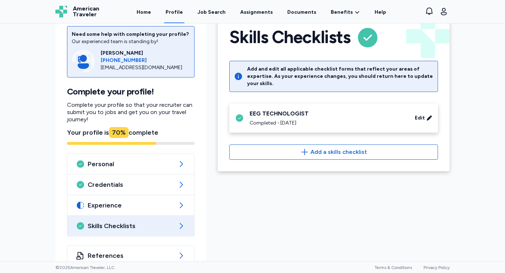
scroll to position [37, 0]
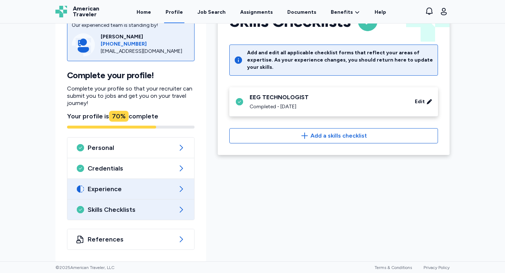
click at [169, 192] on span "Experience" at bounding box center [131, 189] width 86 height 9
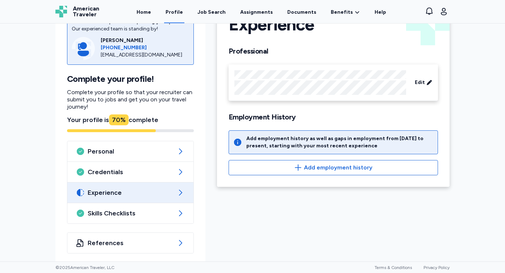
scroll to position [37, 0]
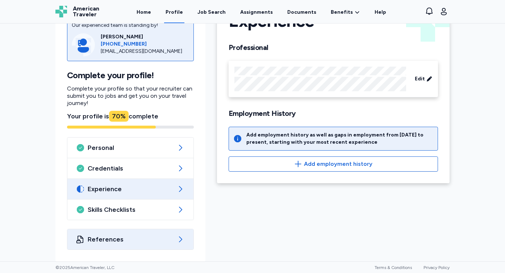
click at [161, 237] on span "References" at bounding box center [130, 239] width 85 height 9
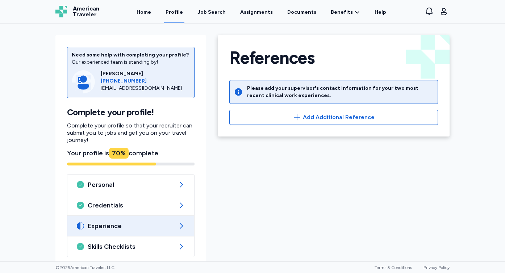
click at [155, 231] on div "Experience" at bounding box center [130, 226] width 127 height 20
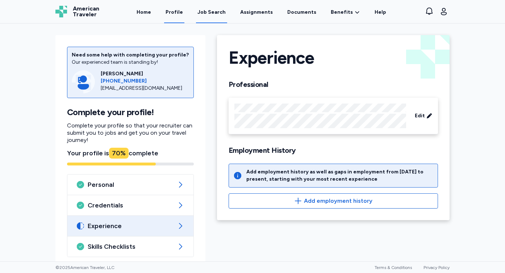
click at [208, 17] on link "Job Search" at bounding box center [211, 12] width 31 height 22
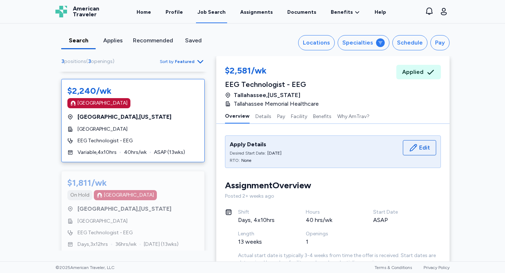
scroll to position [100, 0]
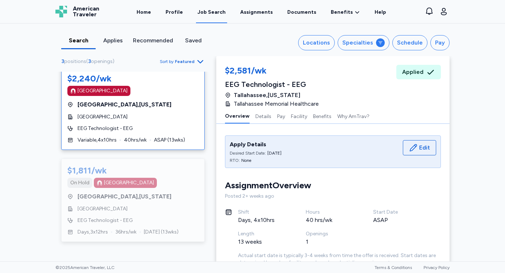
click at [166, 188] on div "$1,811/wk On [GEOGRAPHIC_DATA] [GEOGRAPHIC_DATA] , [US_STATE][GEOGRAPHIC_DATA] …" at bounding box center [132, 200] width 143 height 83
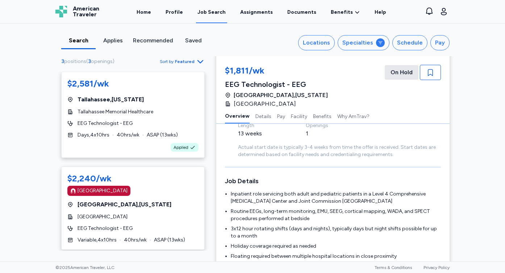
scroll to position [64, 0]
click at [177, 180] on div "$2,240/wk" at bounding box center [132, 179] width 131 height 12
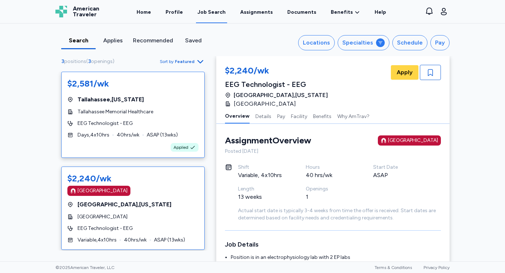
click at [156, 120] on div "EEG Technologist - EEG" at bounding box center [132, 123] width 131 height 7
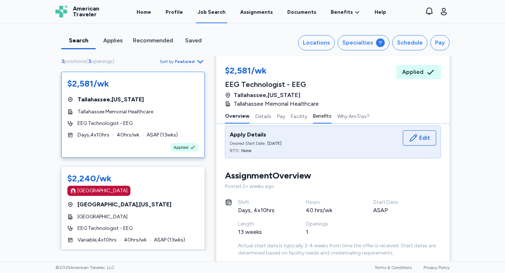
scroll to position [10, 0]
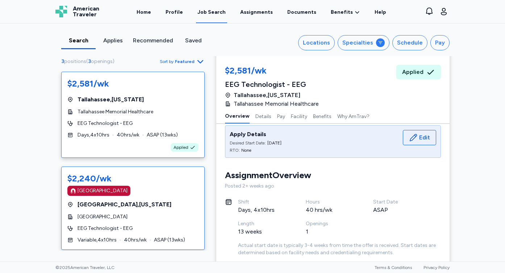
click at [184, 196] on div "[GEOGRAPHIC_DATA]" at bounding box center [132, 191] width 131 height 10
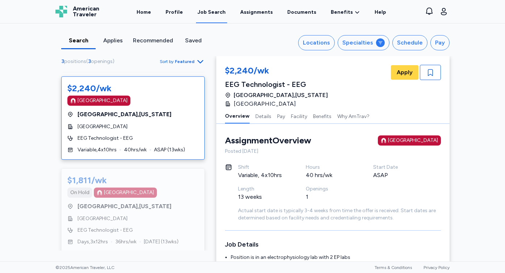
scroll to position [91, 0]
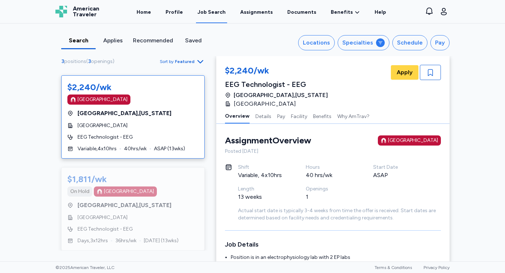
click at [184, 196] on div "On [GEOGRAPHIC_DATA]" at bounding box center [132, 192] width 131 height 10
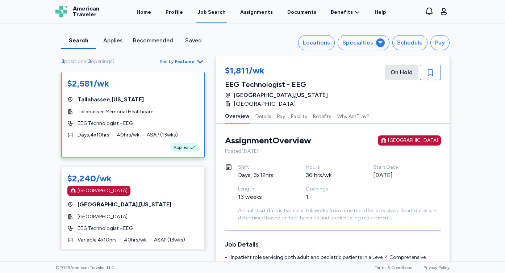
click at [183, 131] on div "Days , 4 x 10 hrs 40 hrs/wk ASAP ( 13 wks)" at bounding box center [132, 134] width 131 height 7
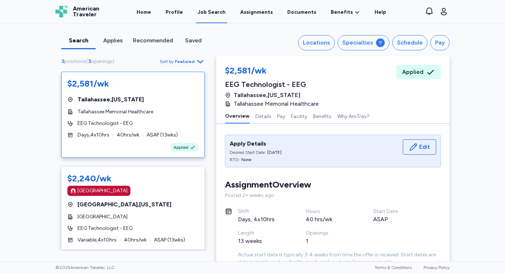
scroll to position [3, 0]
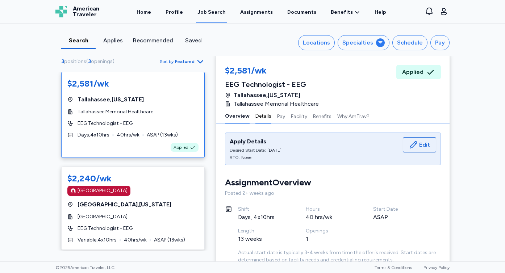
click at [262, 117] on button "Details" at bounding box center [263, 115] width 16 height 15
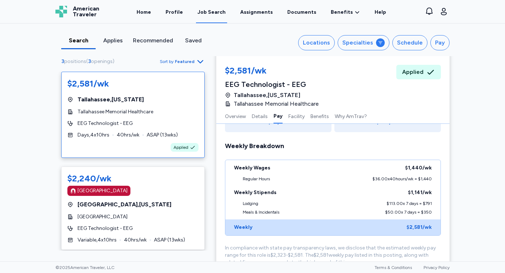
scroll to position [570, 0]
